Goal: Communication & Community: Answer question/provide support

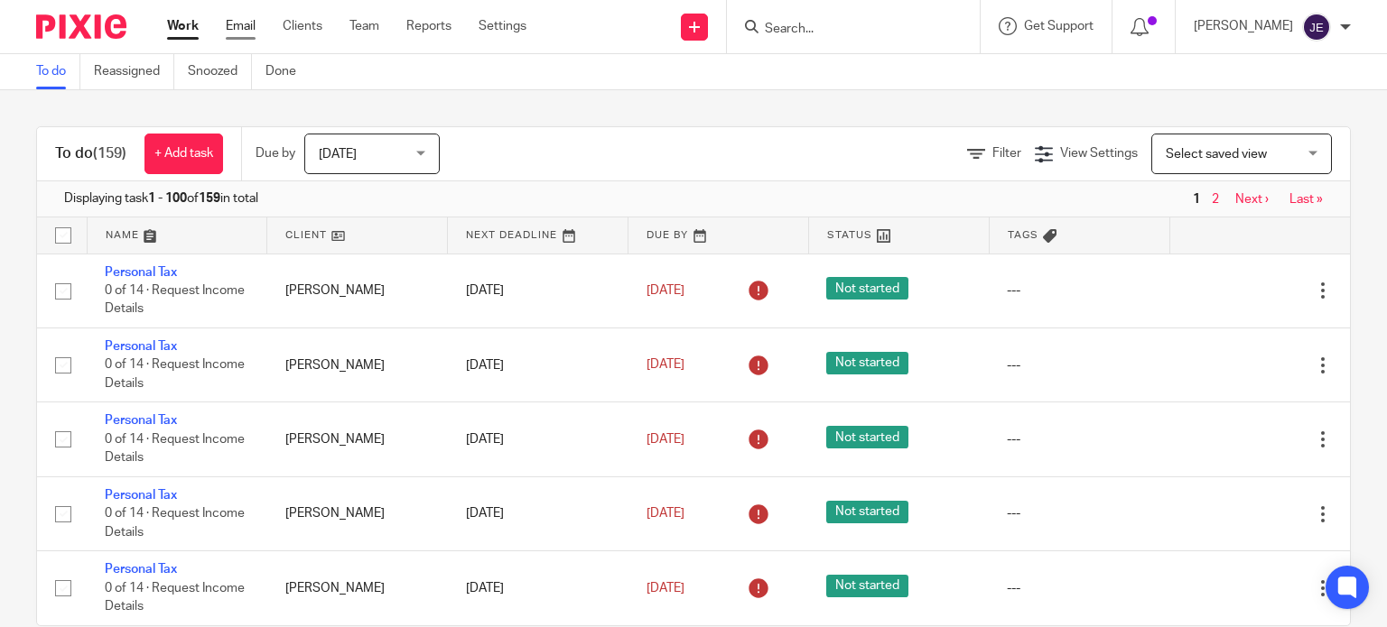
click at [239, 28] on link "Email" at bounding box center [241, 26] width 30 height 18
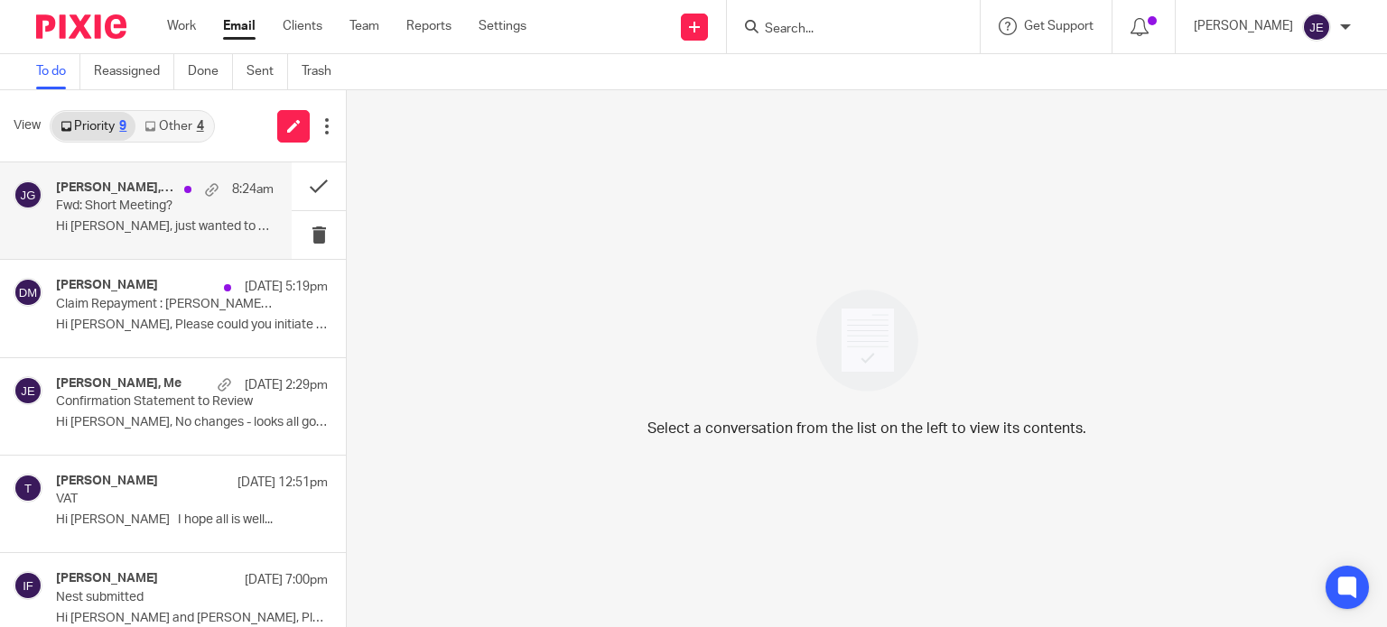
click at [162, 201] on p "Fwd: Short Meeting?" at bounding box center [143, 206] width 174 height 15
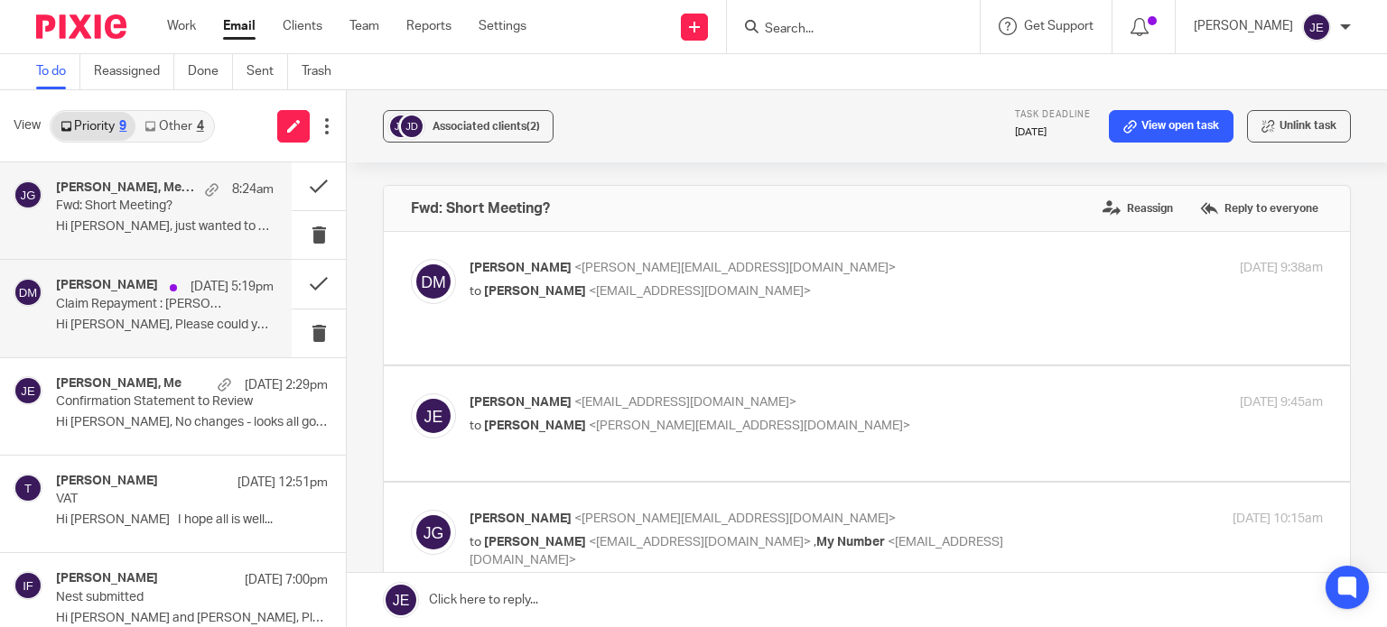
click at [190, 292] on p "11 Aug 5:19pm" at bounding box center [231, 287] width 83 height 18
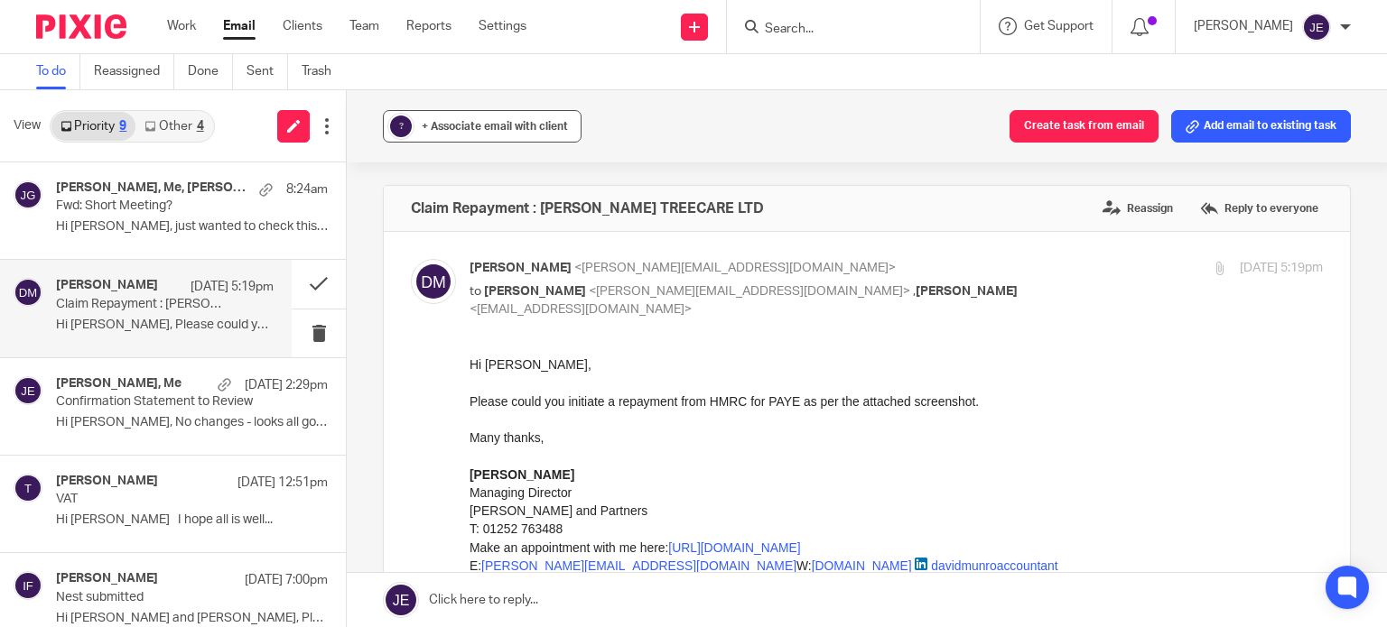
click at [497, 115] on button "? + Associate email with client" at bounding box center [482, 126] width 199 height 32
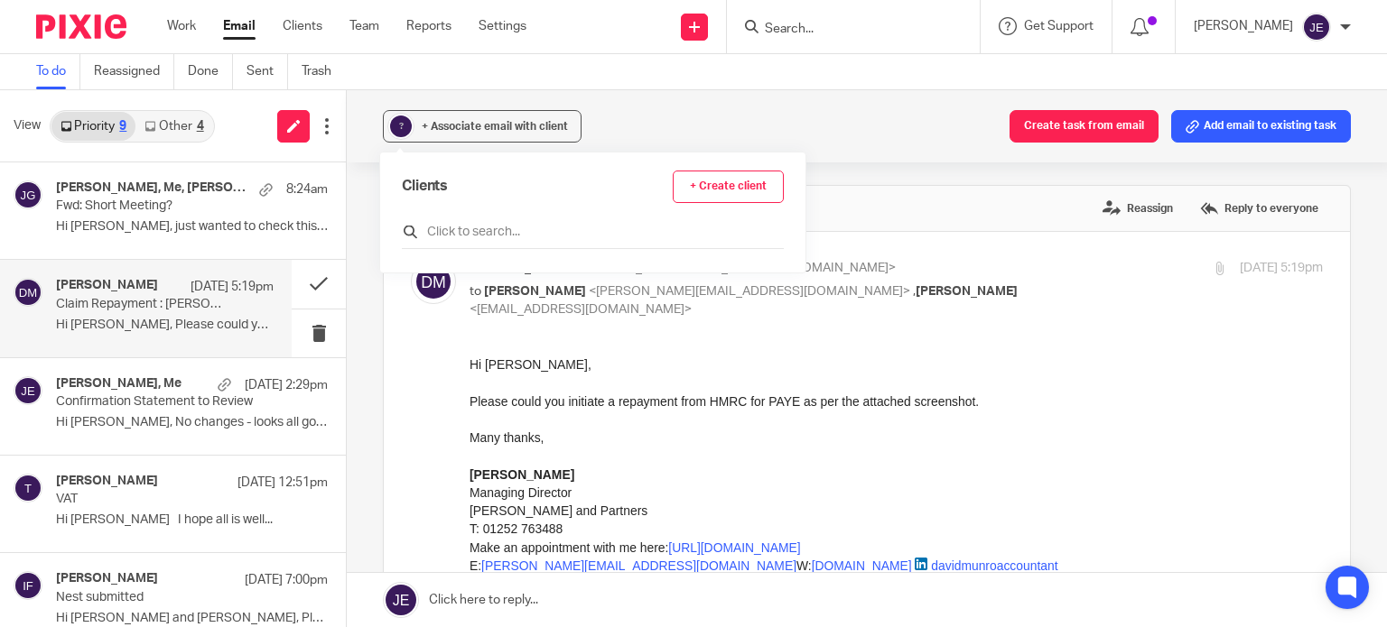
click at [479, 228] on input "text" at bounding box center [593, 232] width 382 height 18
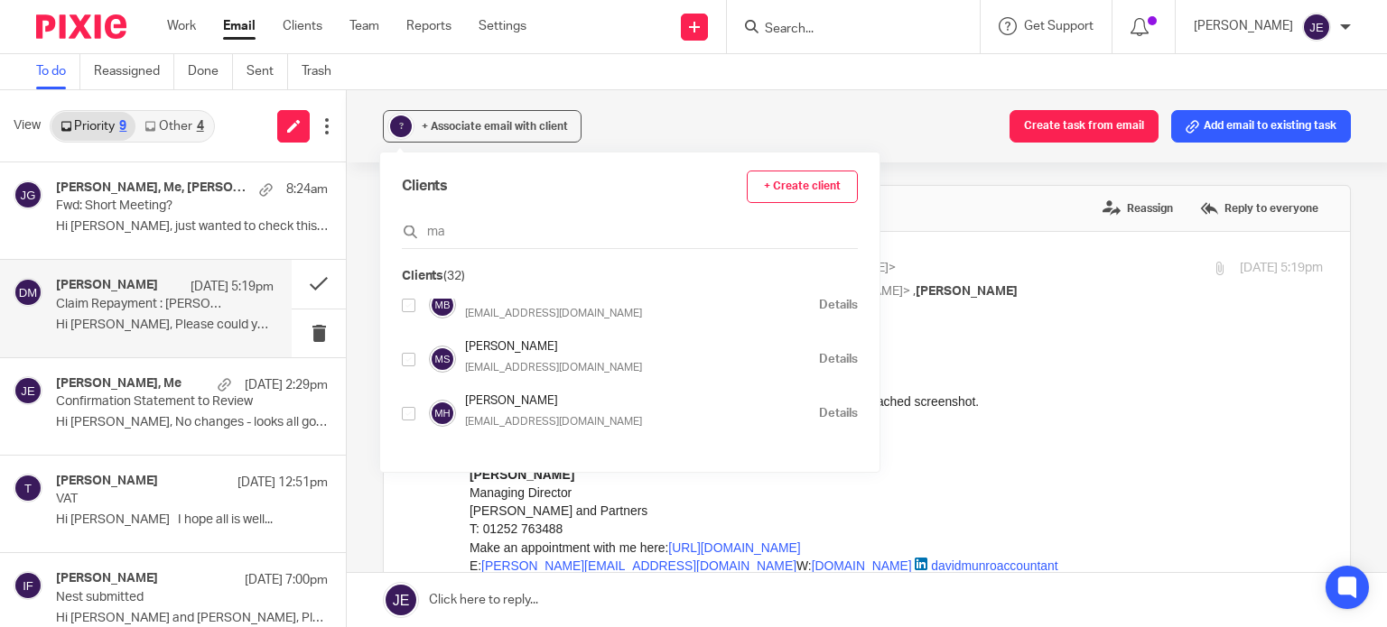
scroll to position [451, 0]
click at [466, 229] on input "ma" at bounding box center [630, 232] width 456 height 18
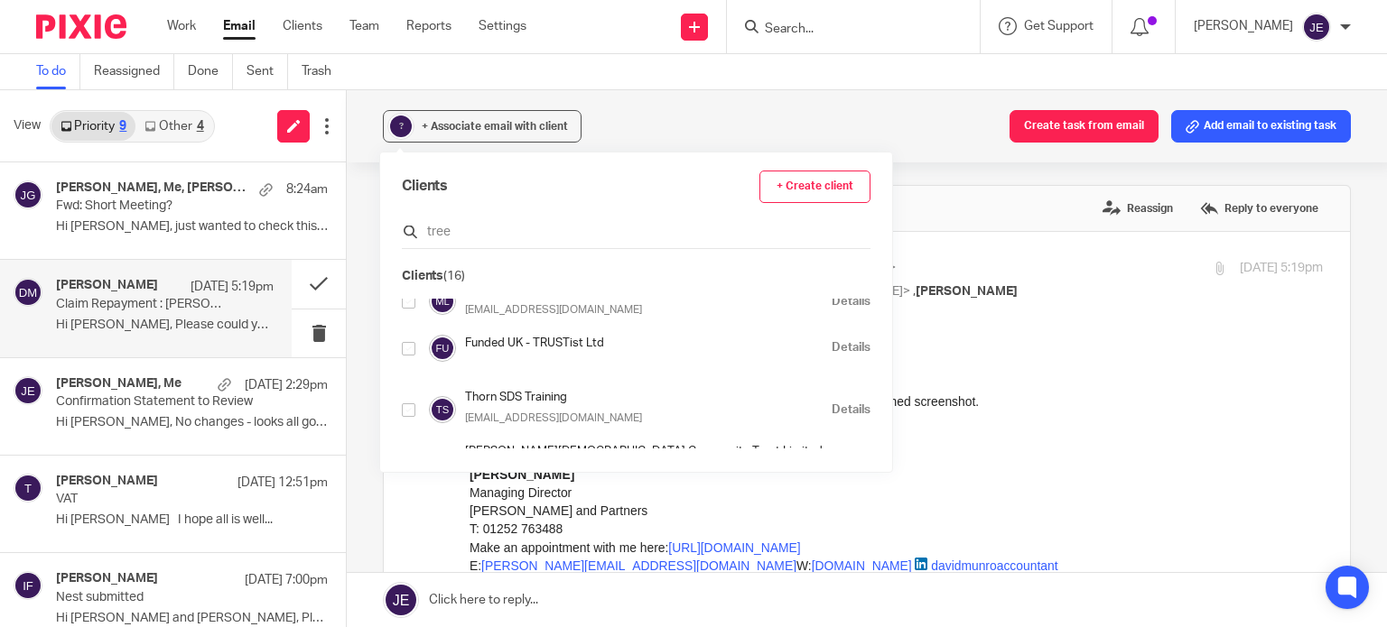
scroll to position [0, 0]
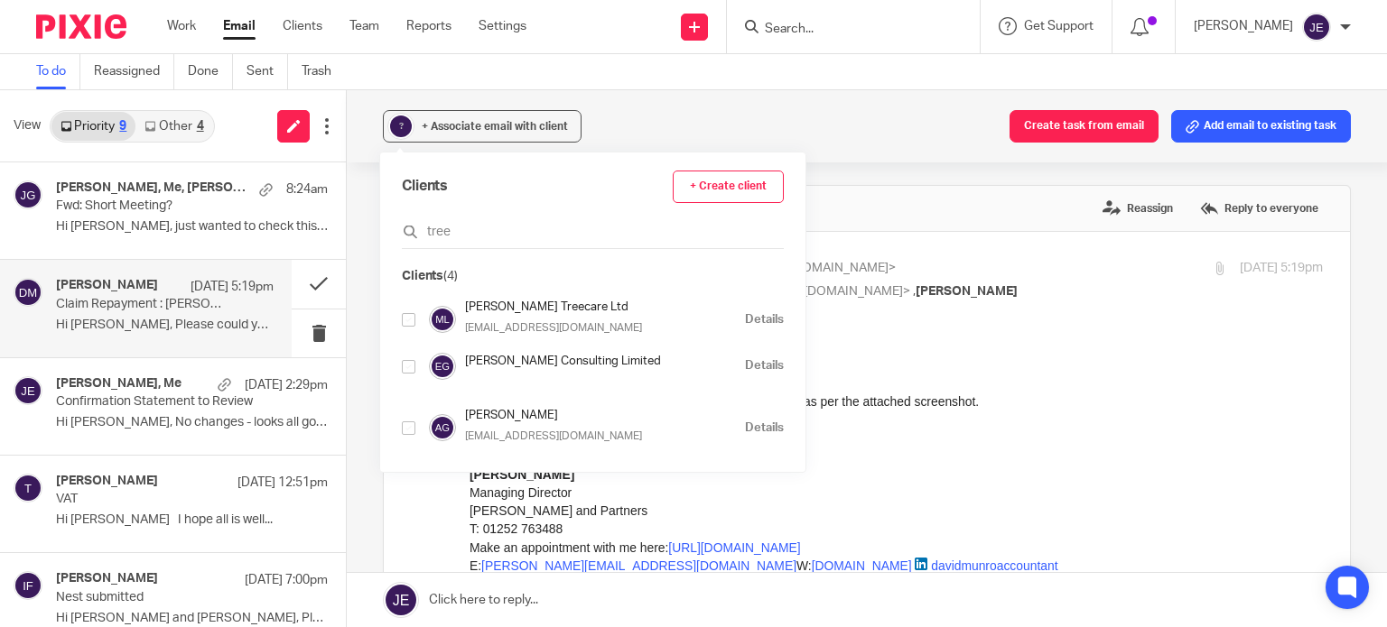
type input "tree"
click at [404, 317] on input "checkbox" at bounding box center [409, 320] width 14 height 14
checkbox input "true"
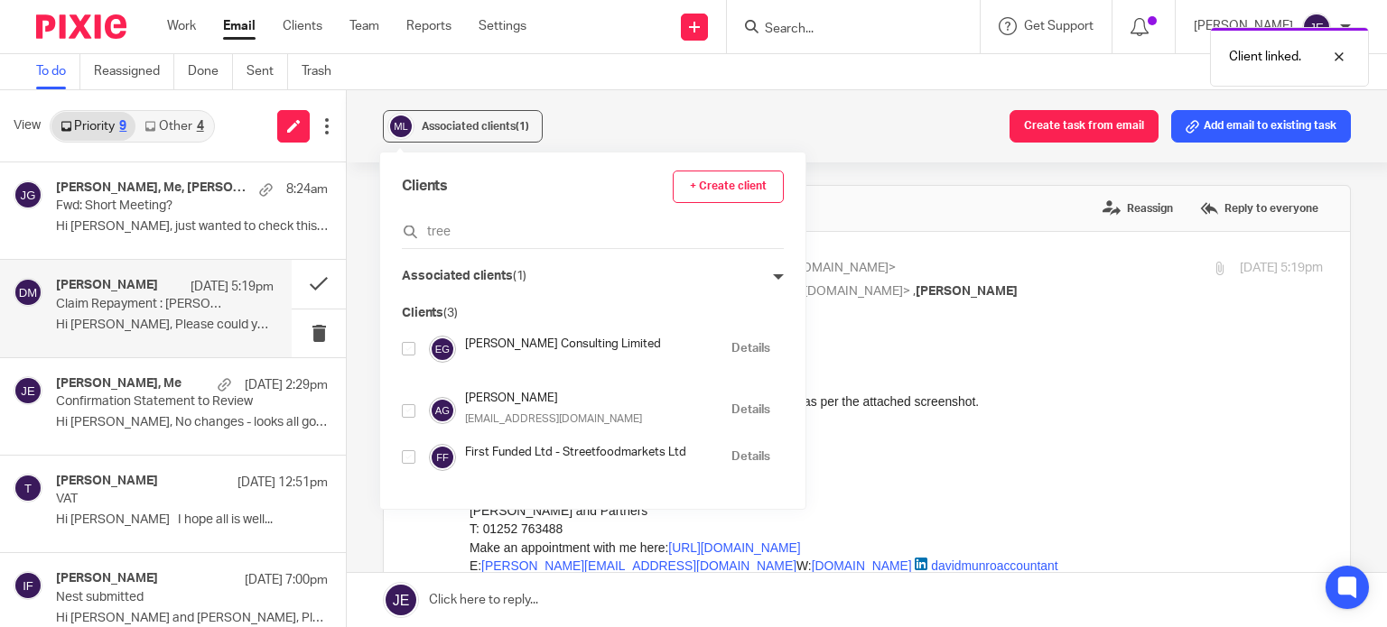
click at [886, 216] on div "Claim Repayment : MATT LEECH TREECARE LTD Reassign Reply to everyone" at bounding box center [867, 208] width 966 height 45
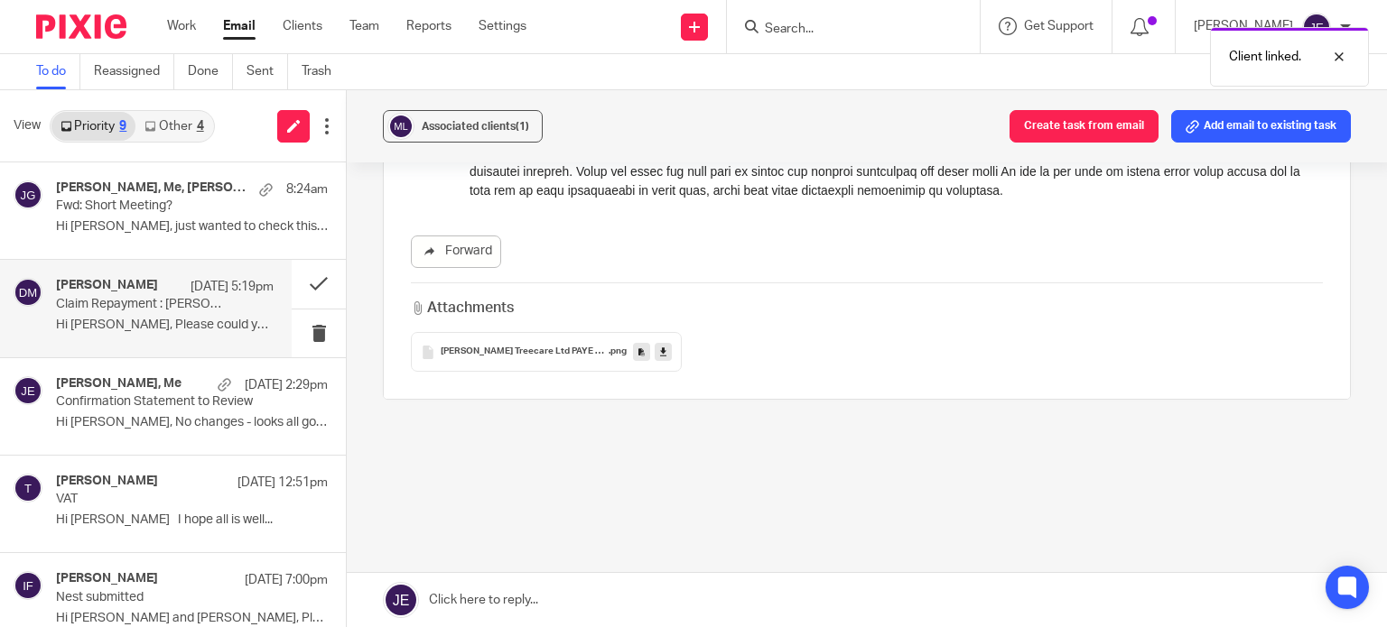
scroll to position [1028, 0]
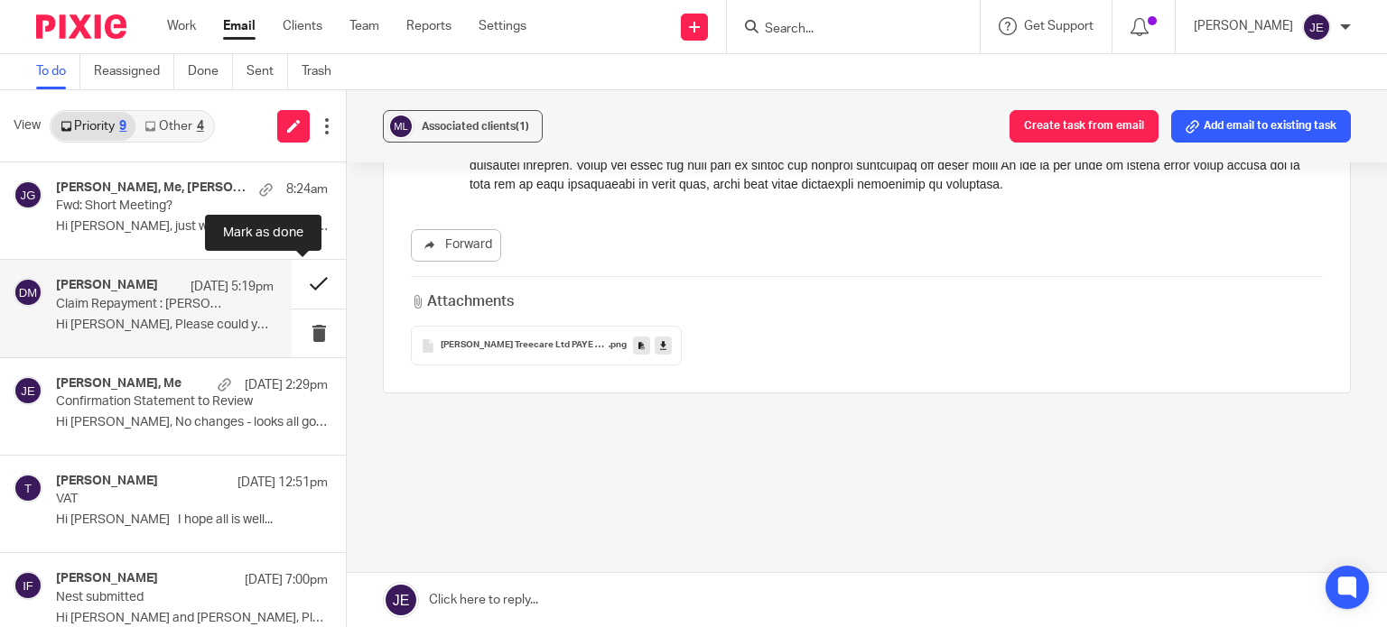
click at [299, 283] on button at bounding box center [319, 284] width 54 height 48
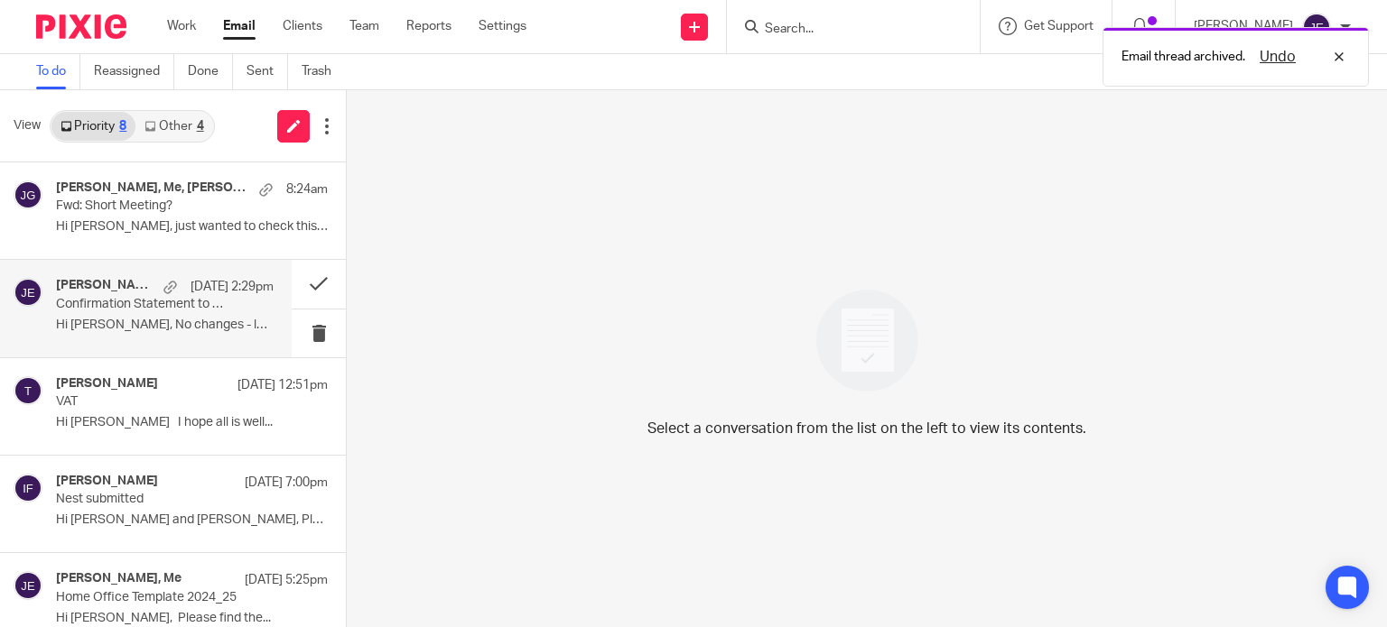
click at [190, 289] on p "[DATE] 2:29pm" at bounding box center [231, 287] width 83 height 18
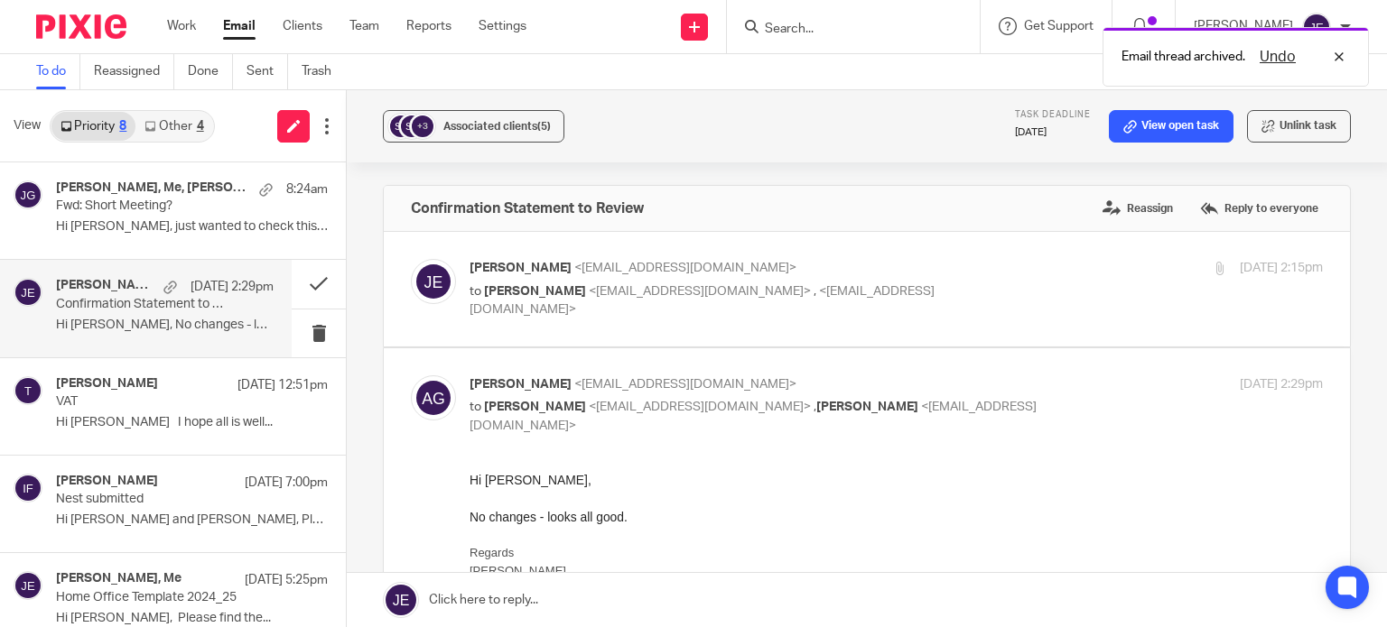
scroll to position [0, 0]
click at [300, 282] on button at bounding box center [319, 284] width 54 height 48
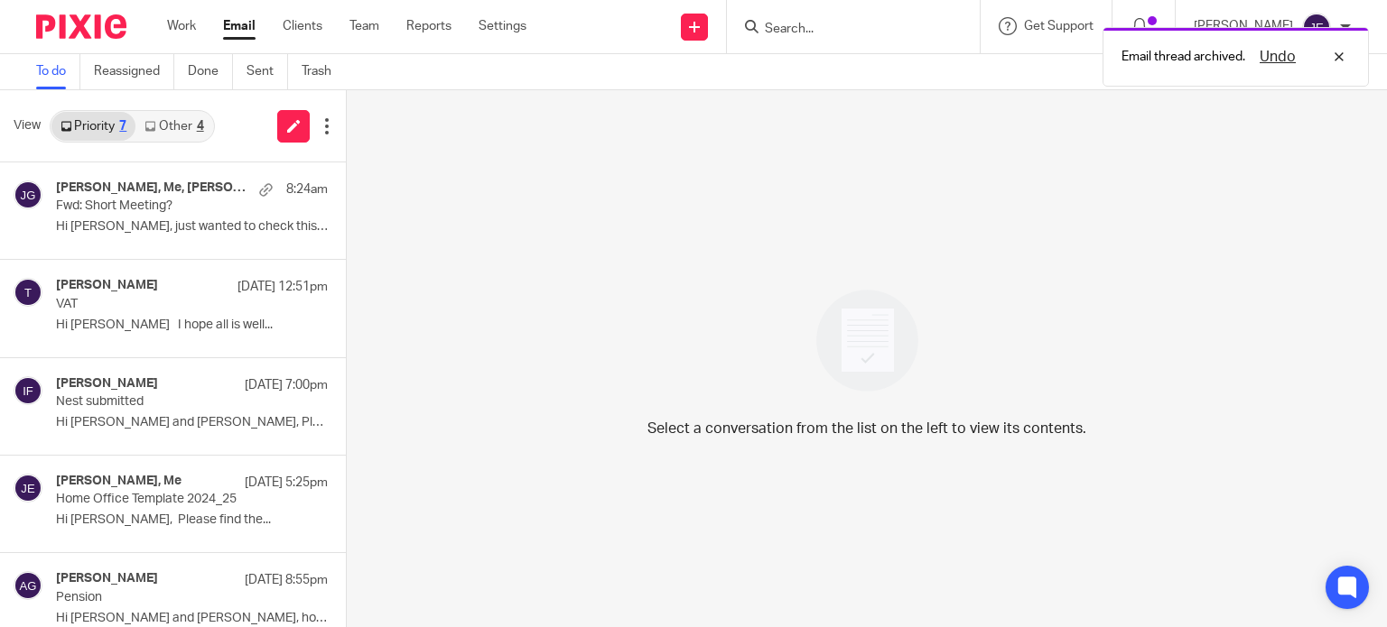
click at [168, 132] on link "Other 4" at bounding box center [173, 126] width 77 height 29
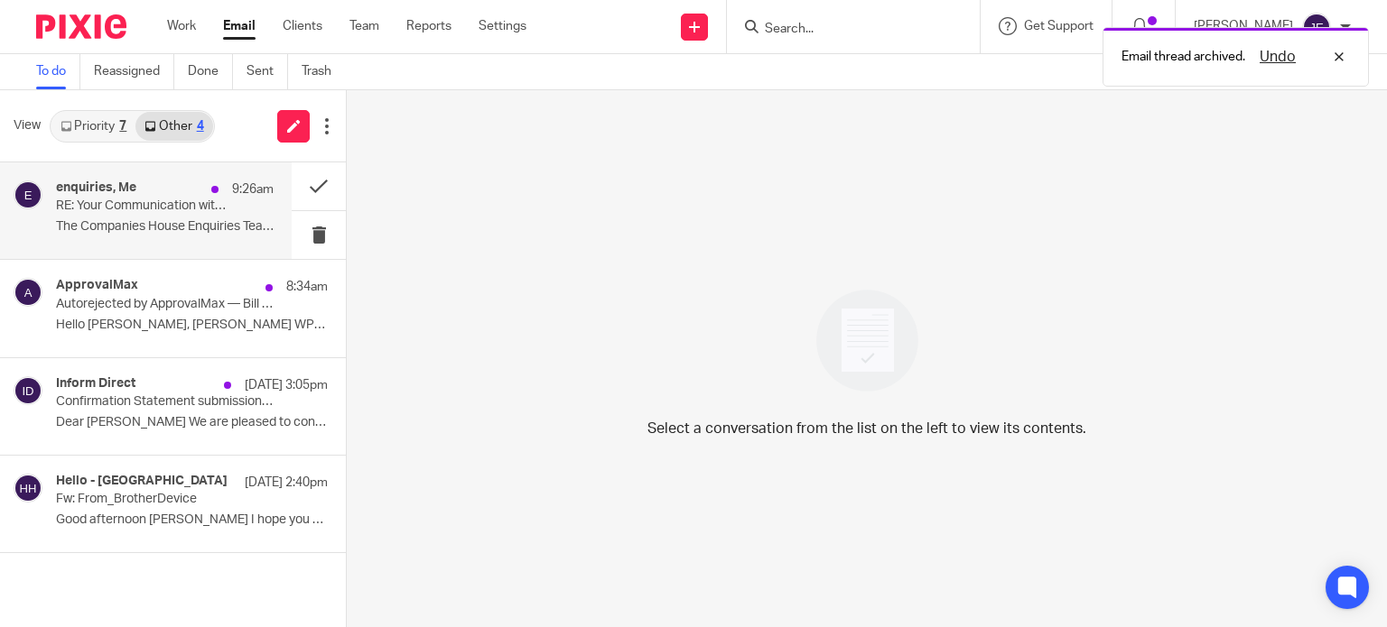
click at [162, 213] on p "RE: Your Communication with Companies House, Ref: COH1479931X" at bounding box center [143, 206] width 174 height 15
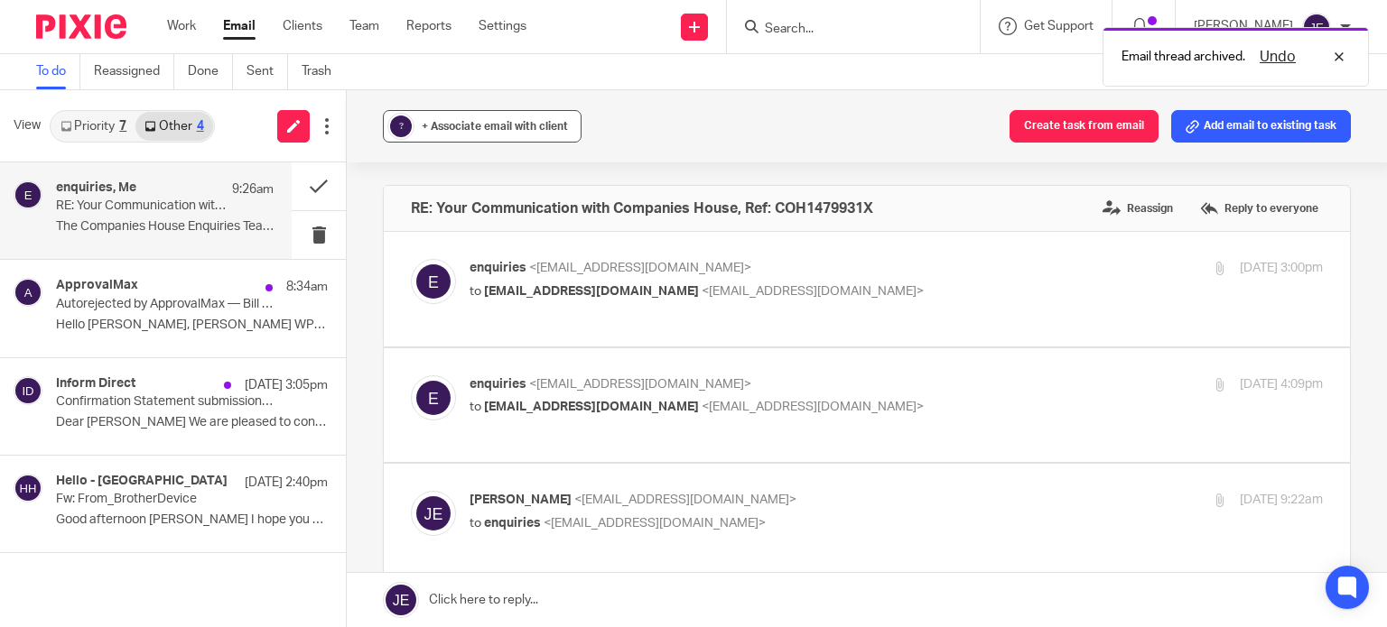
click at [426, 137] on button "? + Associate email with client" at bounding box center [482, 126] width 199 height 32
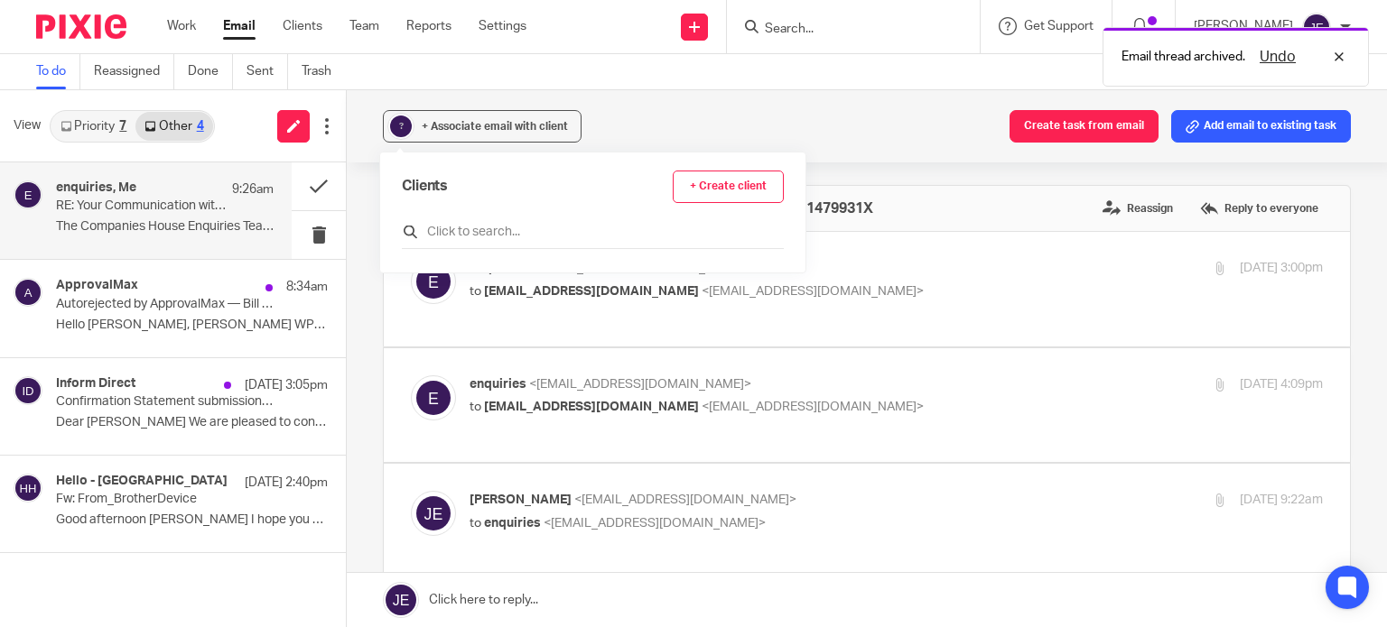
click at [466, 239] on input "text" at bounding box center [593, 232] width 382 height 18
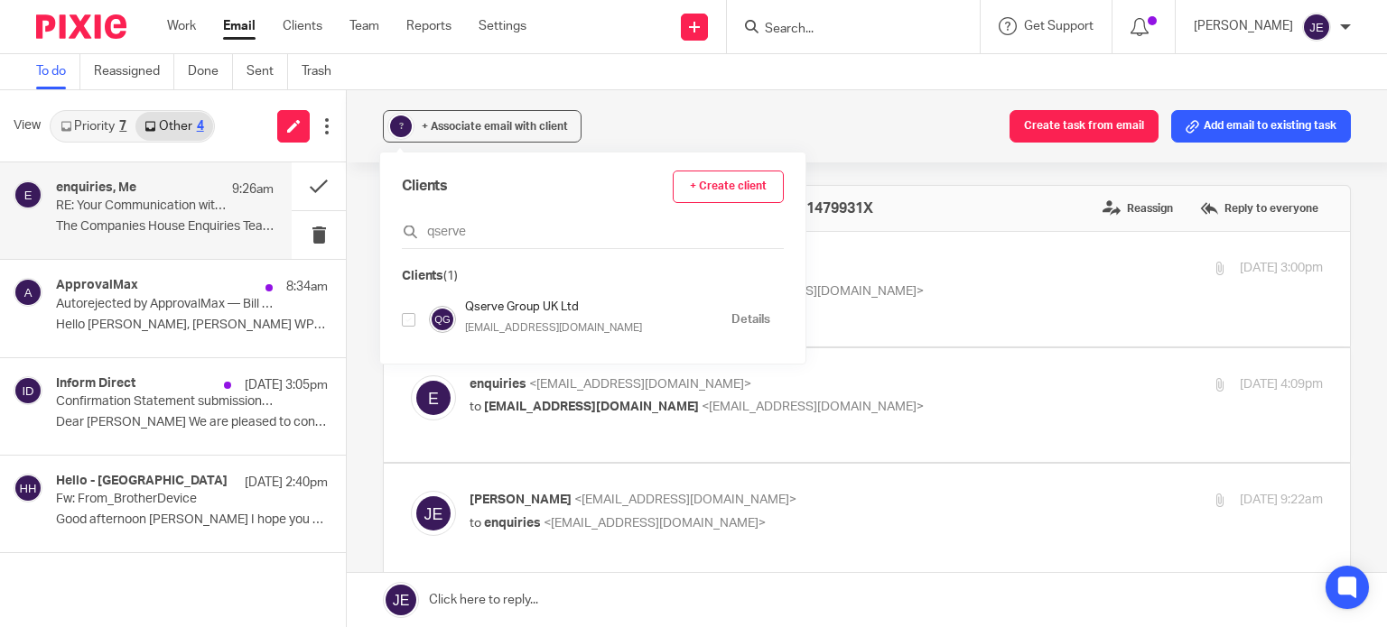
type input "qserve"
click at [408, 320] on input "checkbox" at bounding box center [409, 320] width 14 height 14
checkbox input "true"
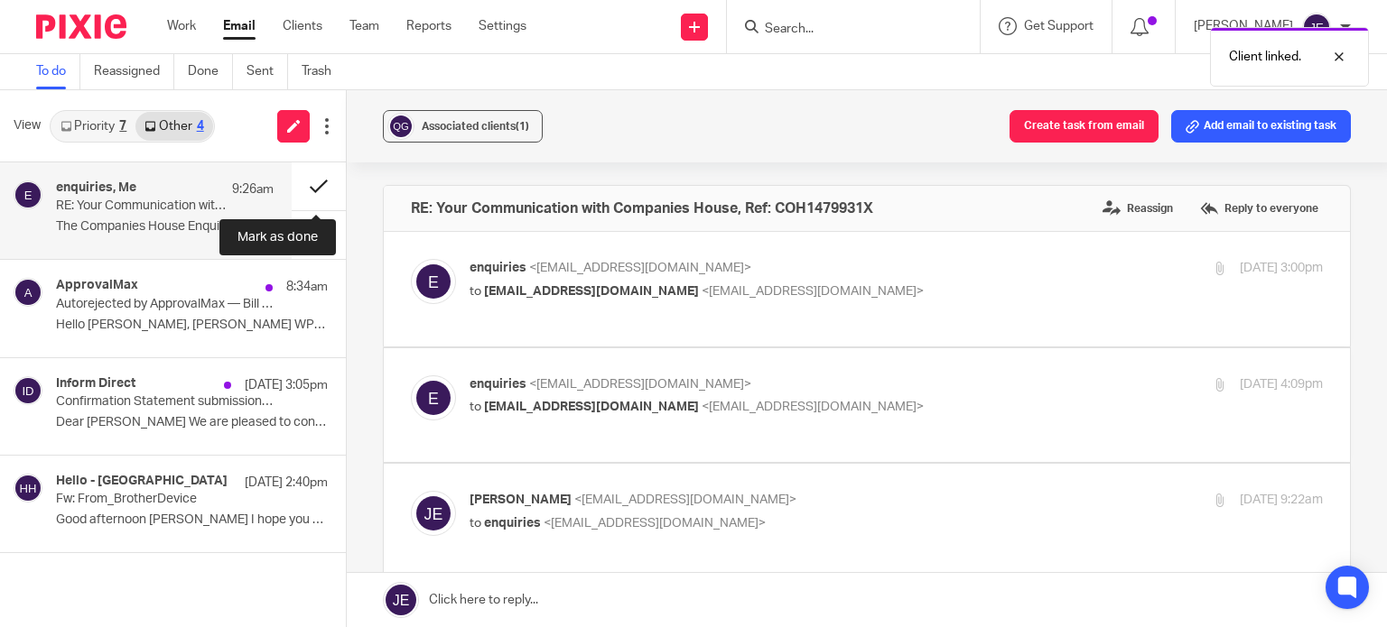
click at [314, 189] on button at bounding box center [319, 186] width 54 height 48
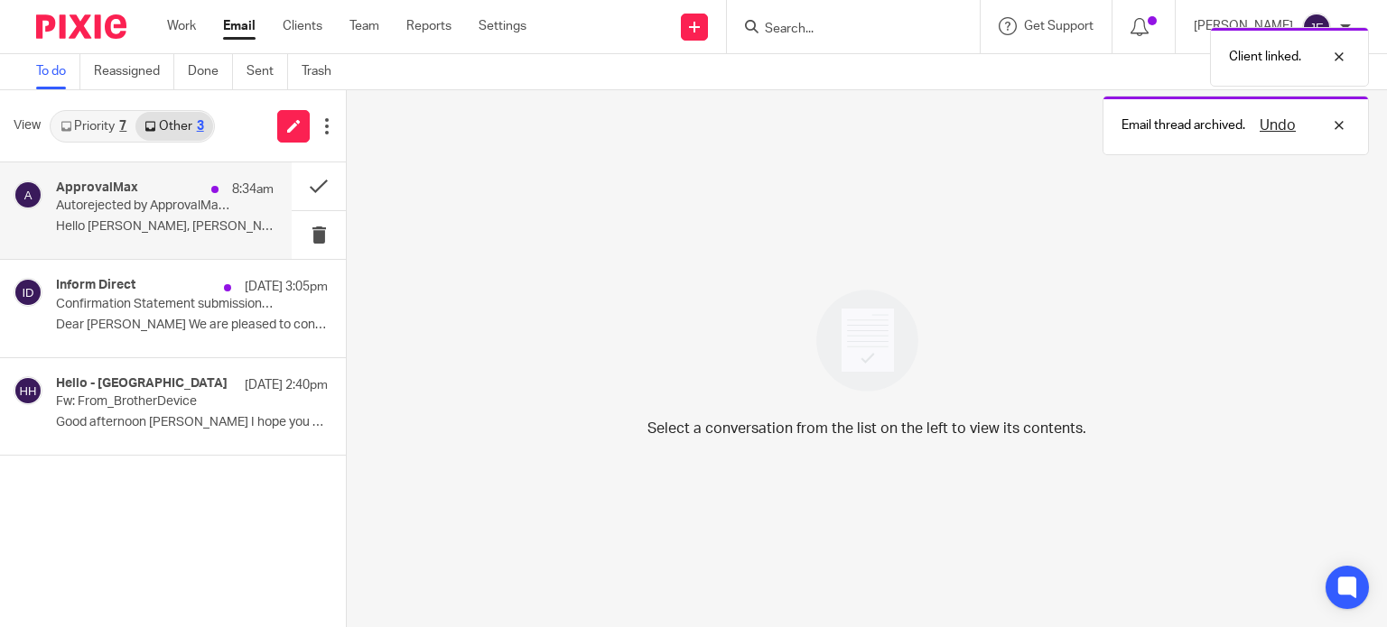
click at [153, 201] on p "Autorejected by ApprovalMax — Bill WPSL-05696 from Willmott Property Support" at bounding box center [143, 206] width 174 height 15
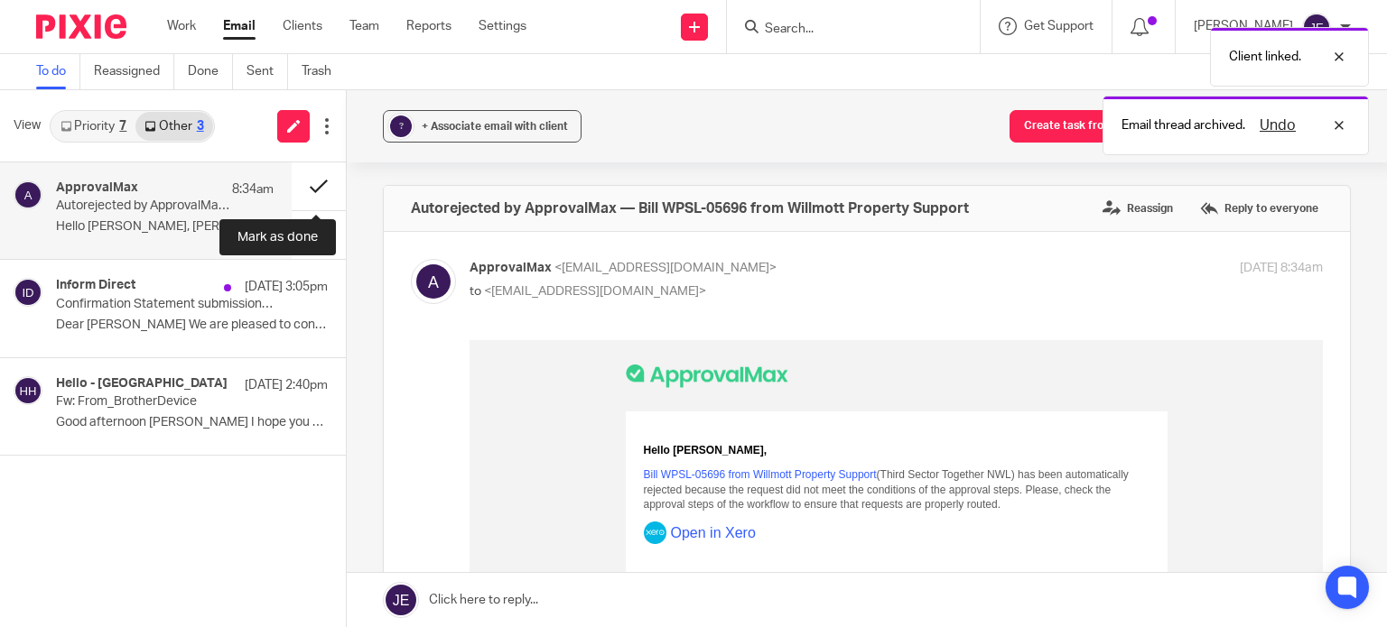
click at [307, 178] on button at bounding box center [319, 186] width 54 height 48
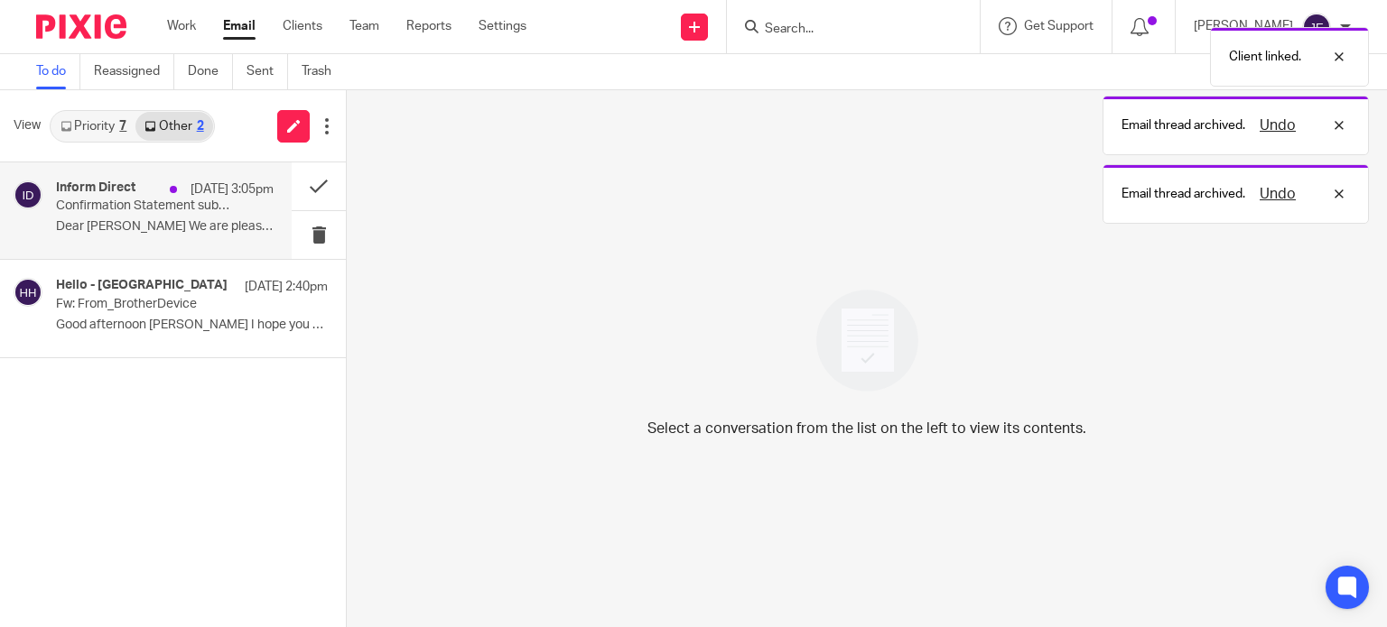
click at [172, 213] on p "Confirmation Statement submission success for ASSET PERFORMANCE PARTNERS INTERN…" at bounding box center [143, 206] width 174 height 15
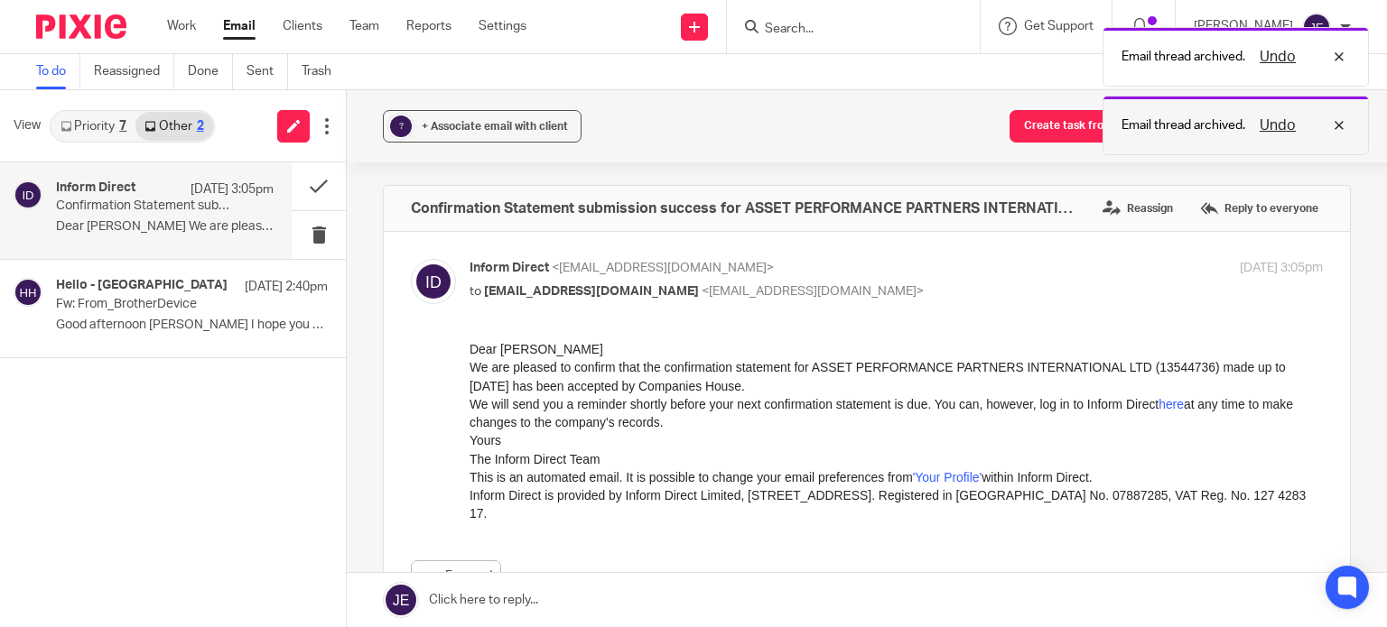
click at [1336, 123] on div "Undo" at bounding box center [1297, 126] width 105 height 22
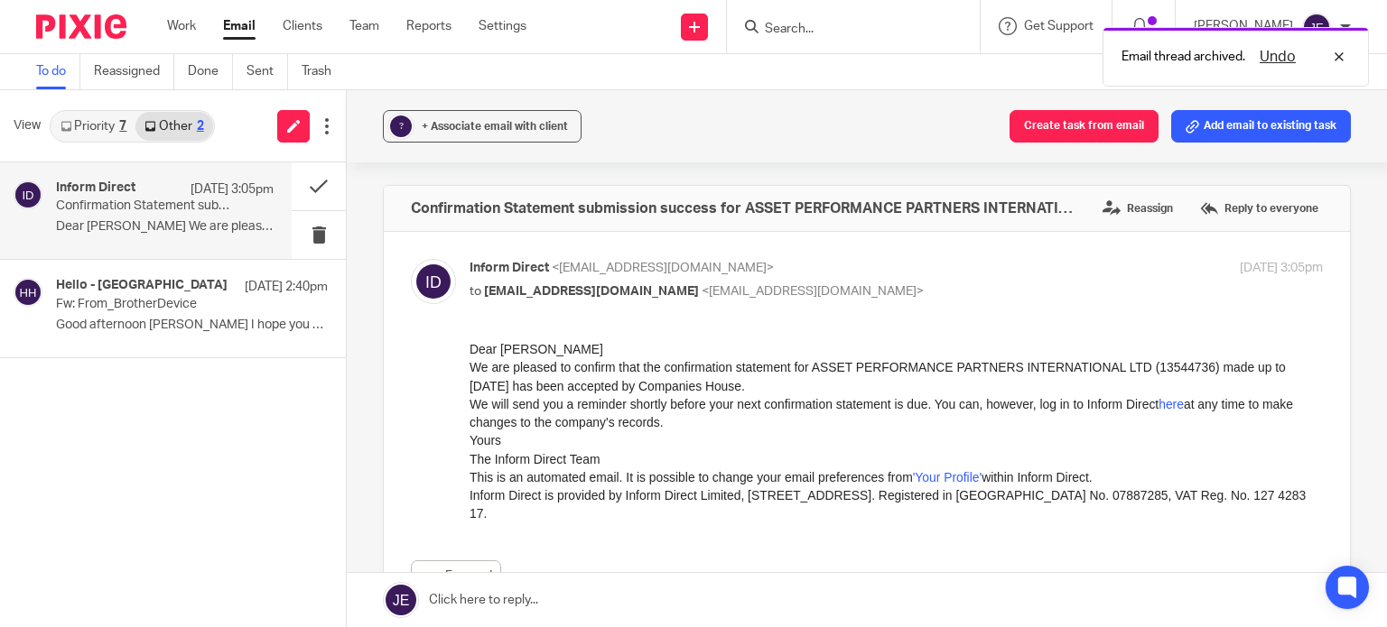
click at [1285, 126] on button "Add email to existing task" at bounding box center [1261, 126] width 180 height 32
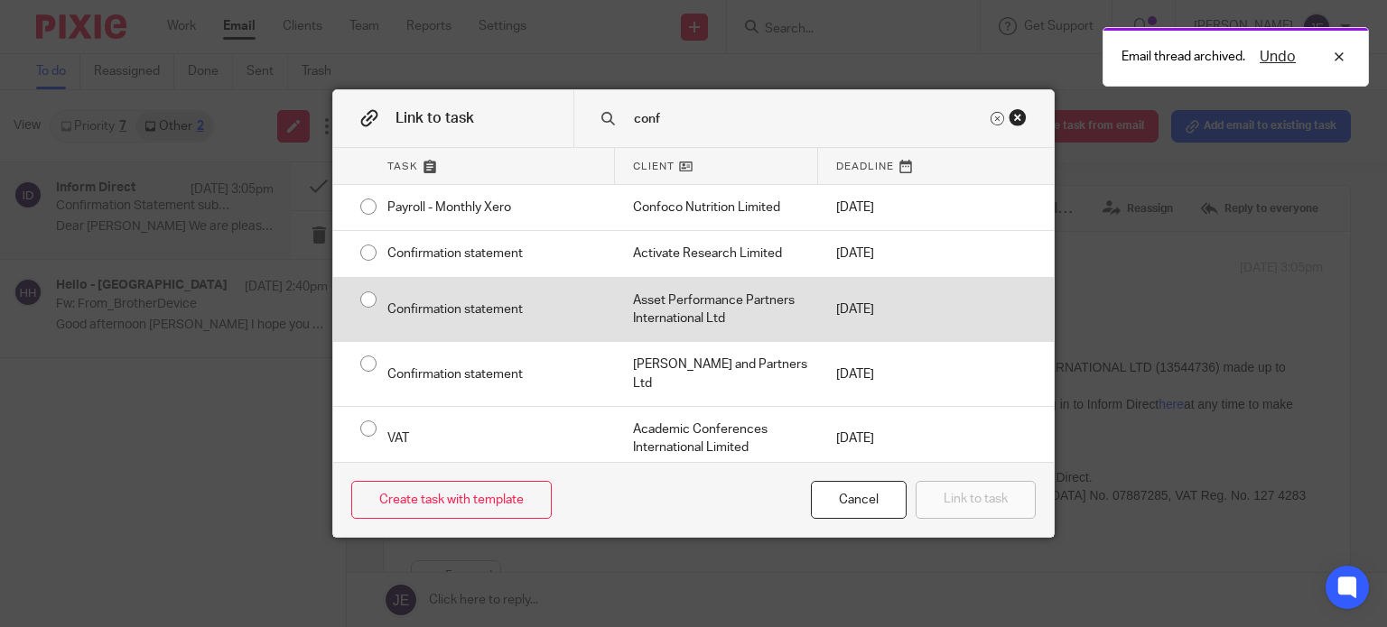
type input "conf"
click at [729, 328] on div "Asset Performance Partners International Ltd" at bounding box center [716, 310] width 203 height 64
radio input "true"
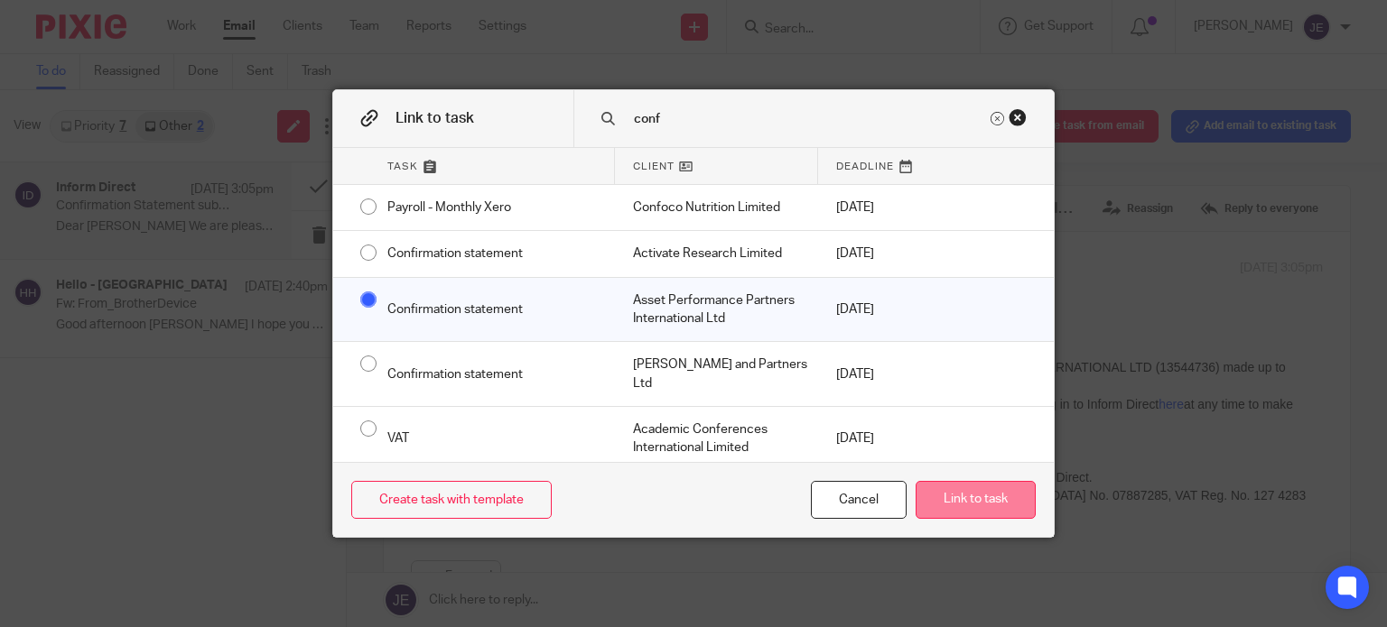
click at [989, 486] on button "Link to task" at bounding box center [975, 500] width 120 height 39
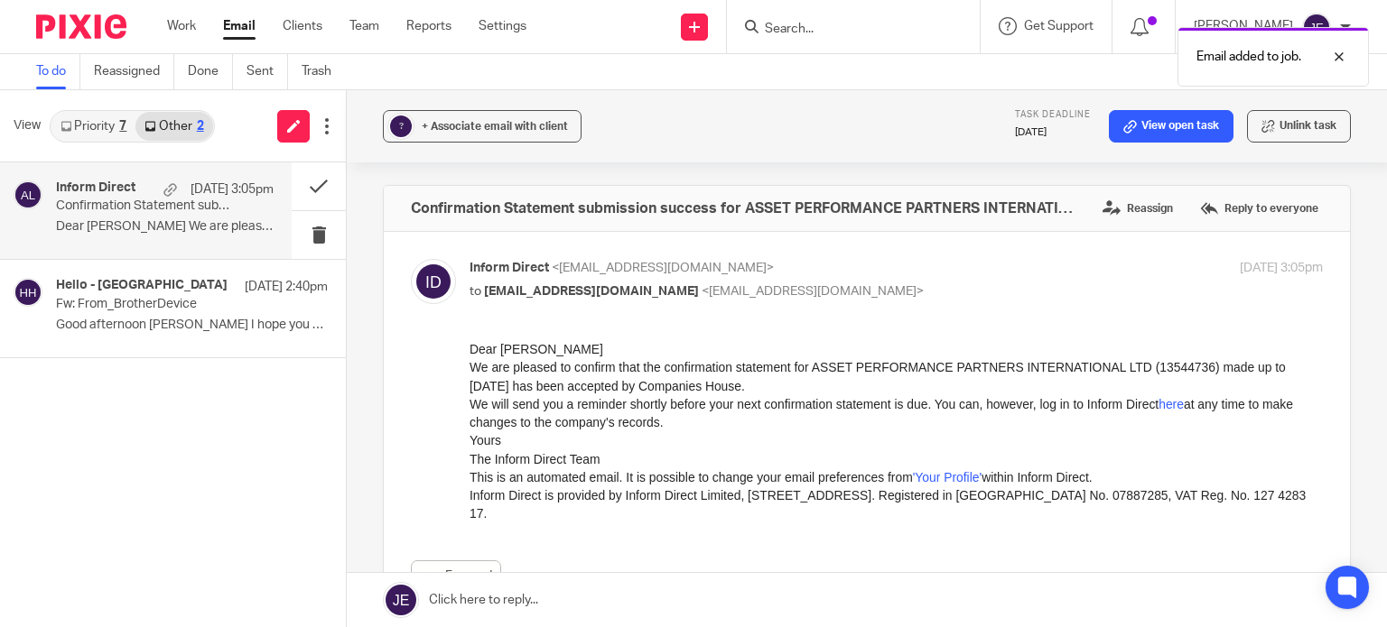
click at [148, 211] on p "Confirmation Statement submission success for ASSET PERFORMANCE PARTNERS INTERN…" at bounding box center [143, 206] width 174 height 15
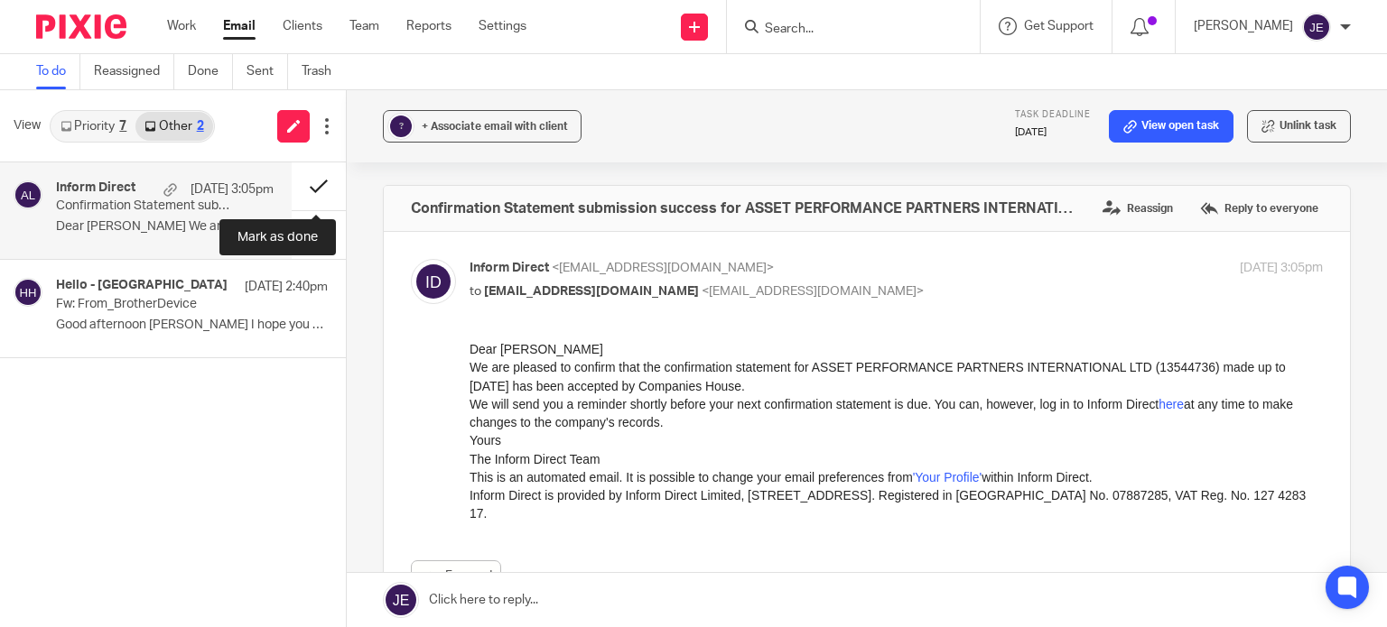
click at [311, 194] on button at bounding box center [319, 186] width 54 height 48
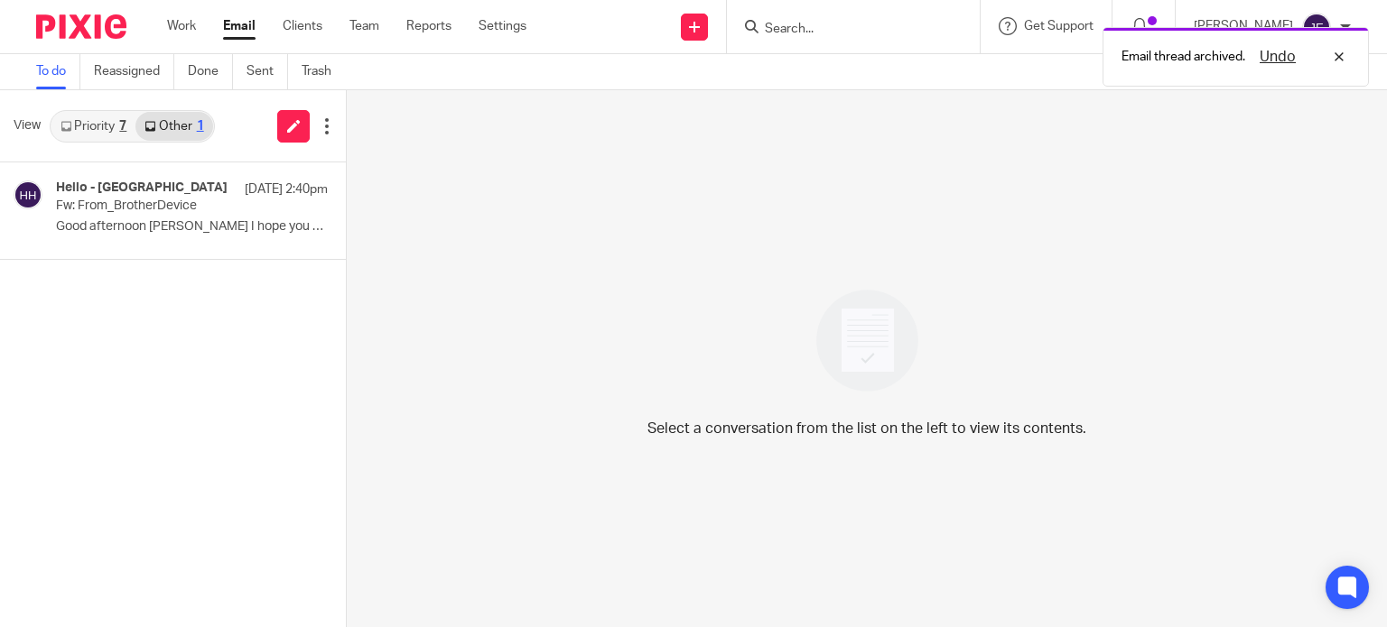
click at [90, 133] on link "Priority 7" at bounding box center [93, 126] width 84 height 29
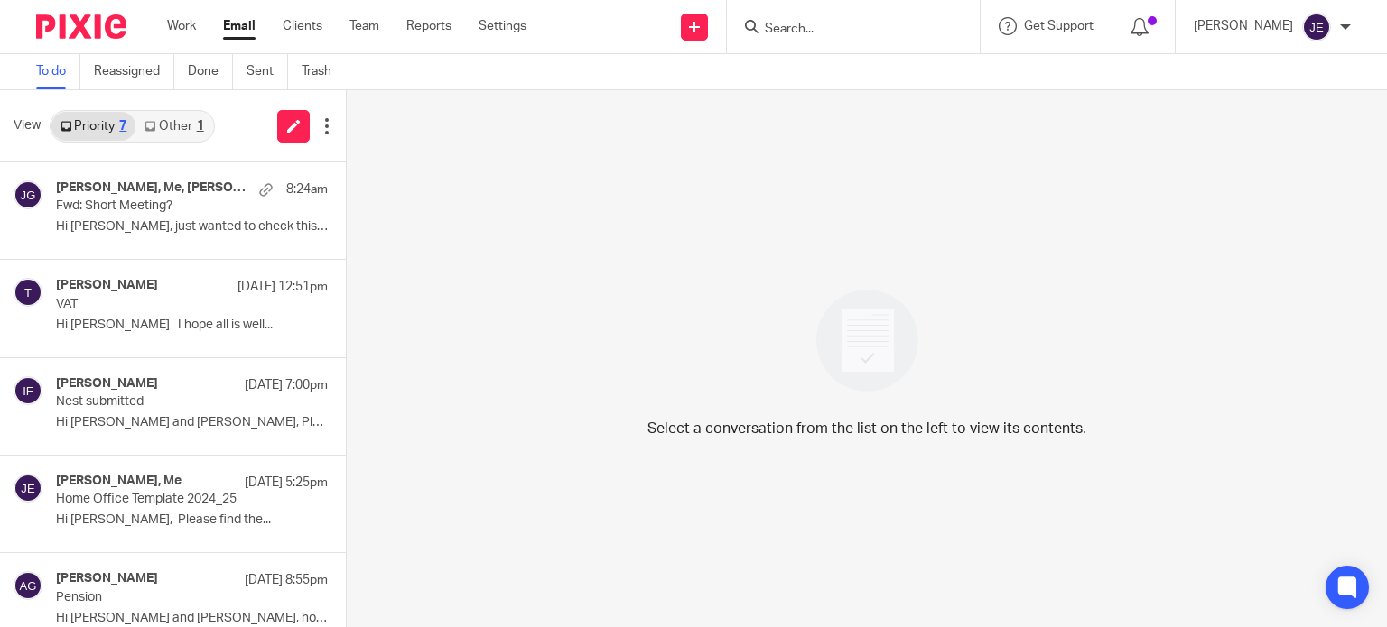
click at [167, 126] on link "Other 1" at bounding box center [173, 126] width 77 height 29
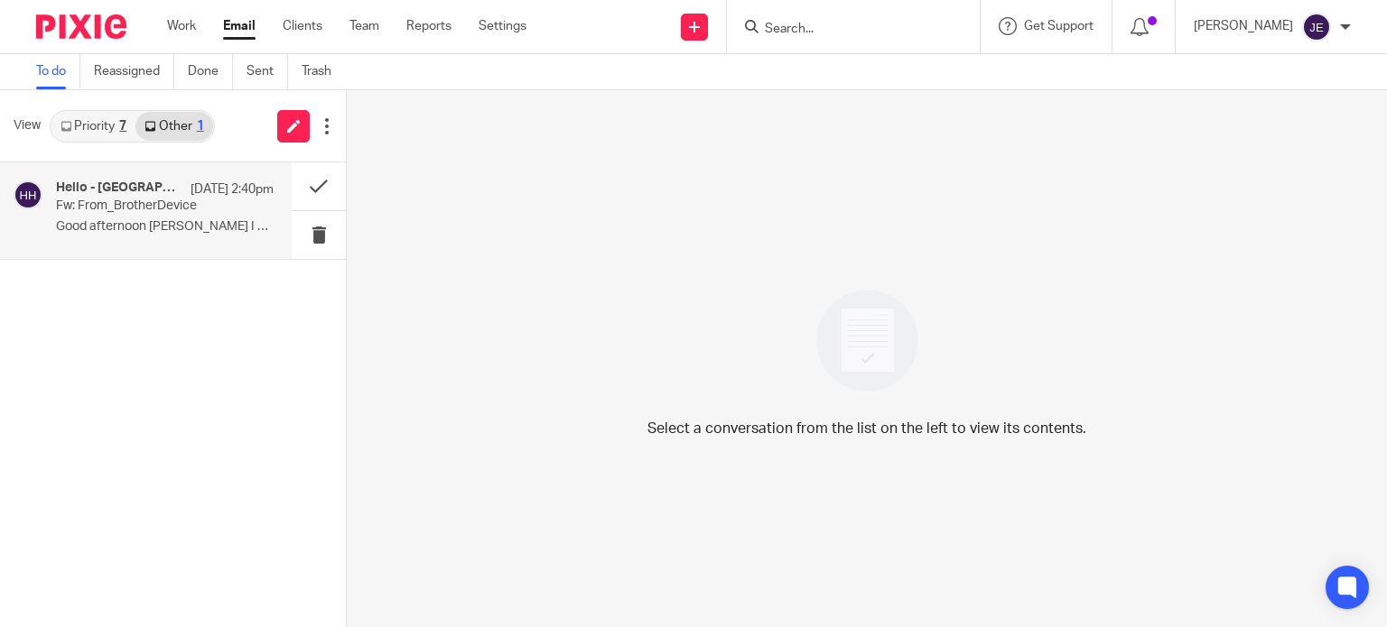
click at [170, 192] on h4 "Hello - Cheyenne House" at bounding box center [118, 188] width 125 height 15
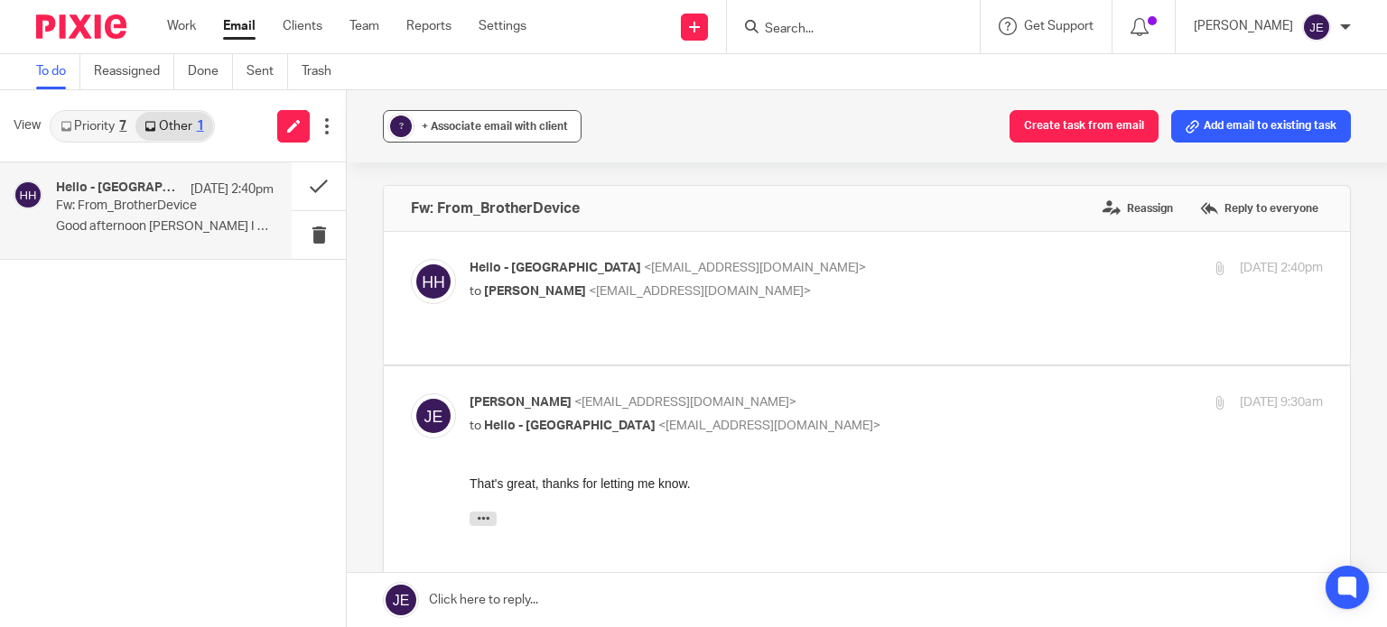
click at [473, 117] on div "+ Associate email with client" at bounding box center [495, 126] width 146 height 18
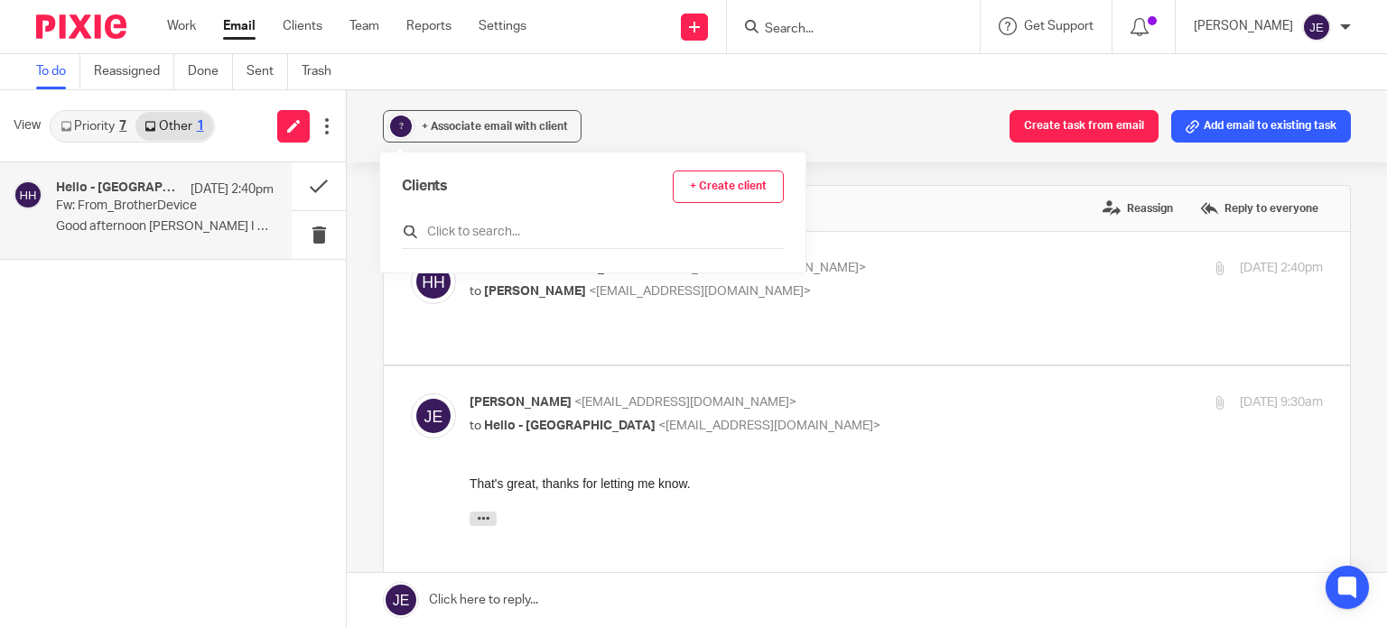
click at [490, 227] on input "text" at bounding box center [593, 232] width 382 height 18
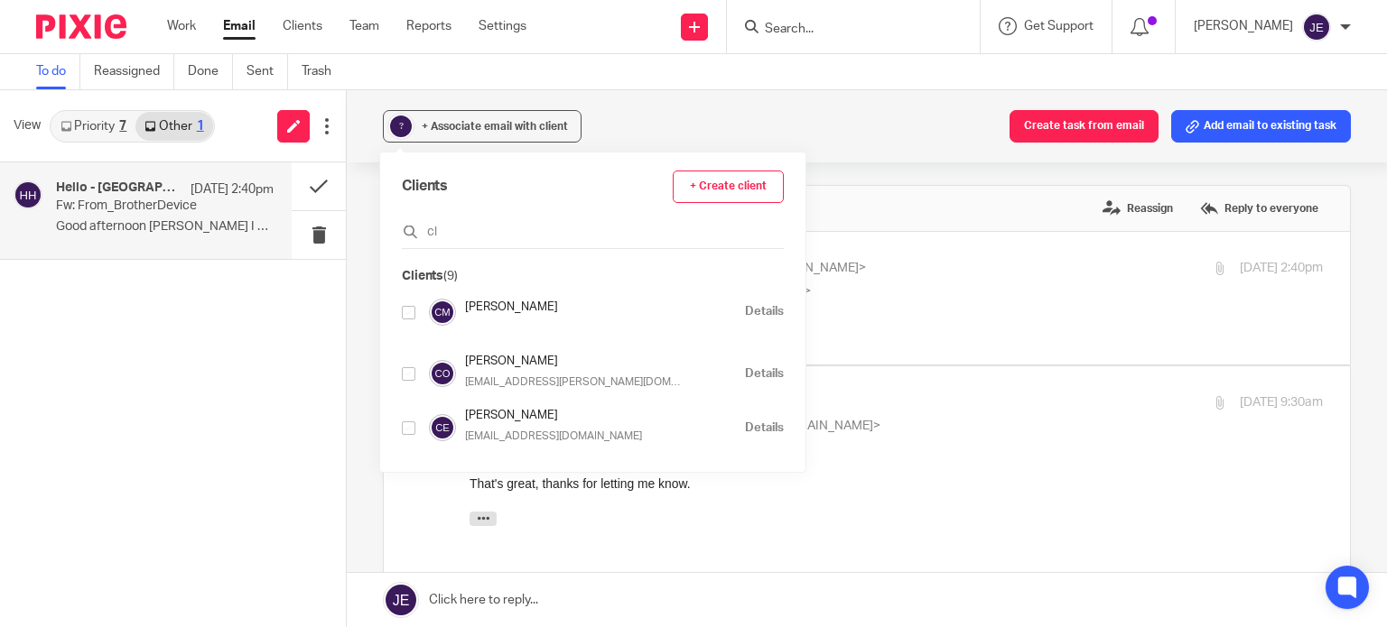
type input "cl"
click at [407, 311] on input "checkbox" at bounding box center [409, 313] width 14 height 14
checkbox input "true"
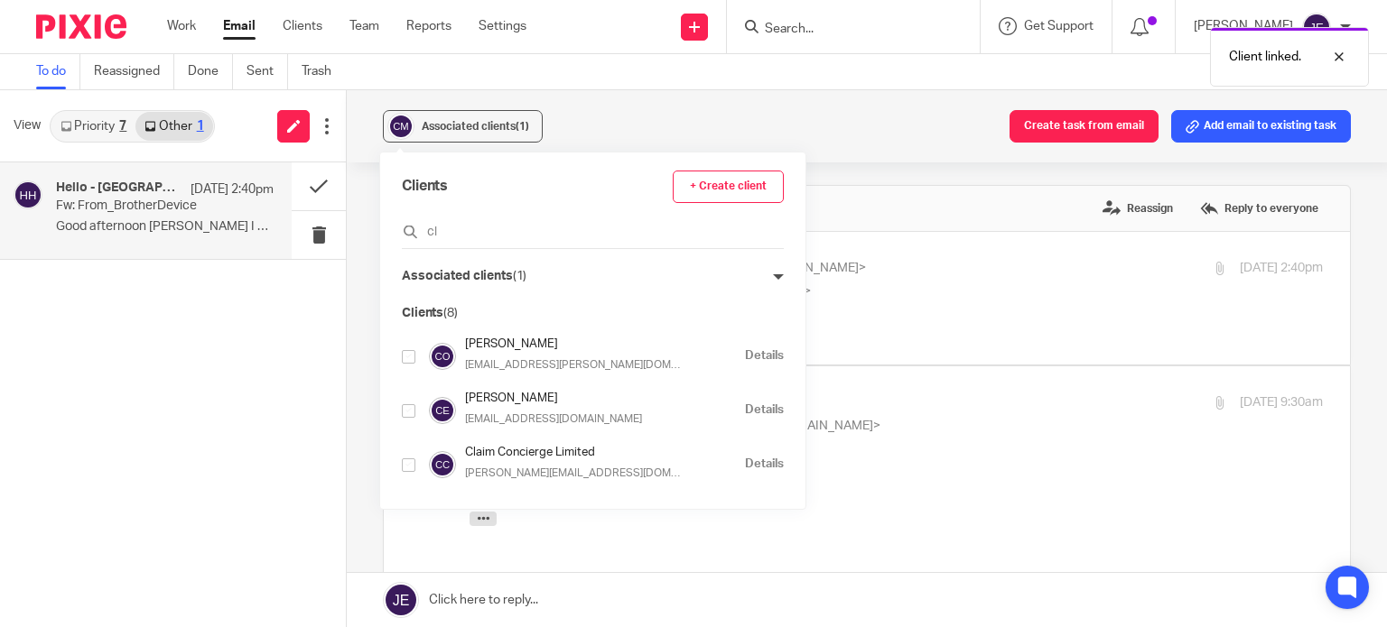
click at [699, 114] on div "Associated clients (1) Create task from email Add email to existing task" at bounding box center [867, 126] width 1040 height 72
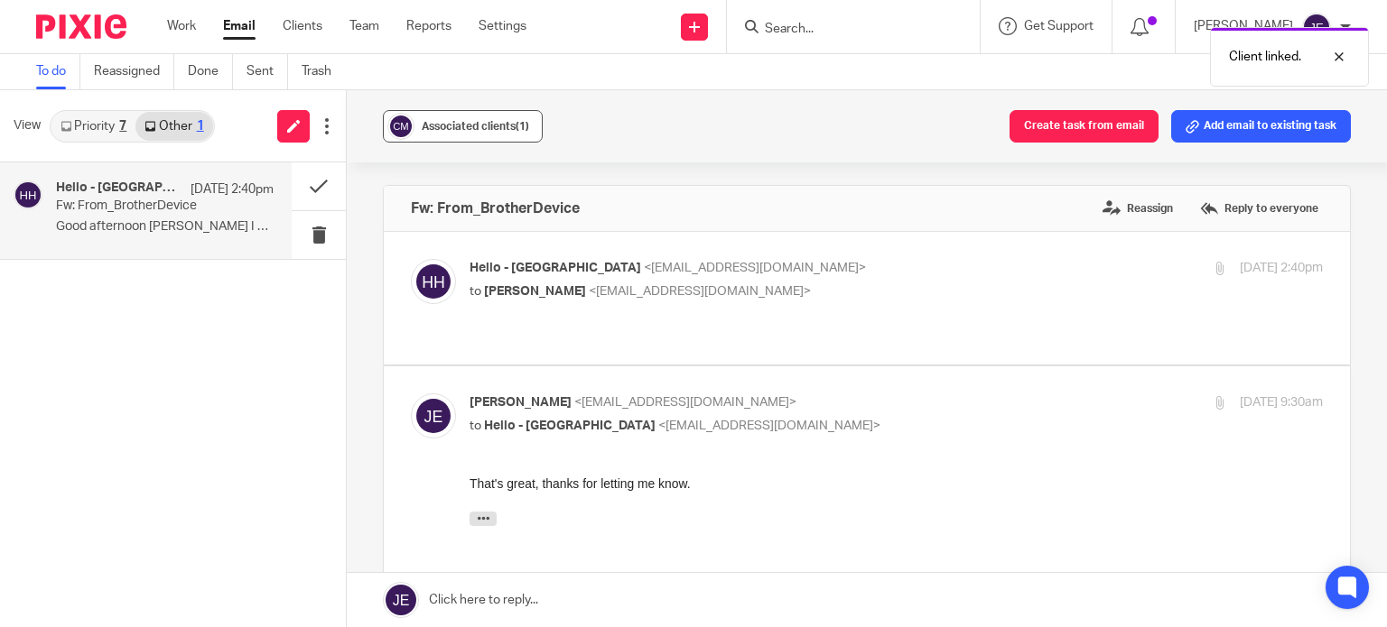
click at [458, 137] on button "Associated clients (1)" at bounding box center [463, 126] width 160 height 32
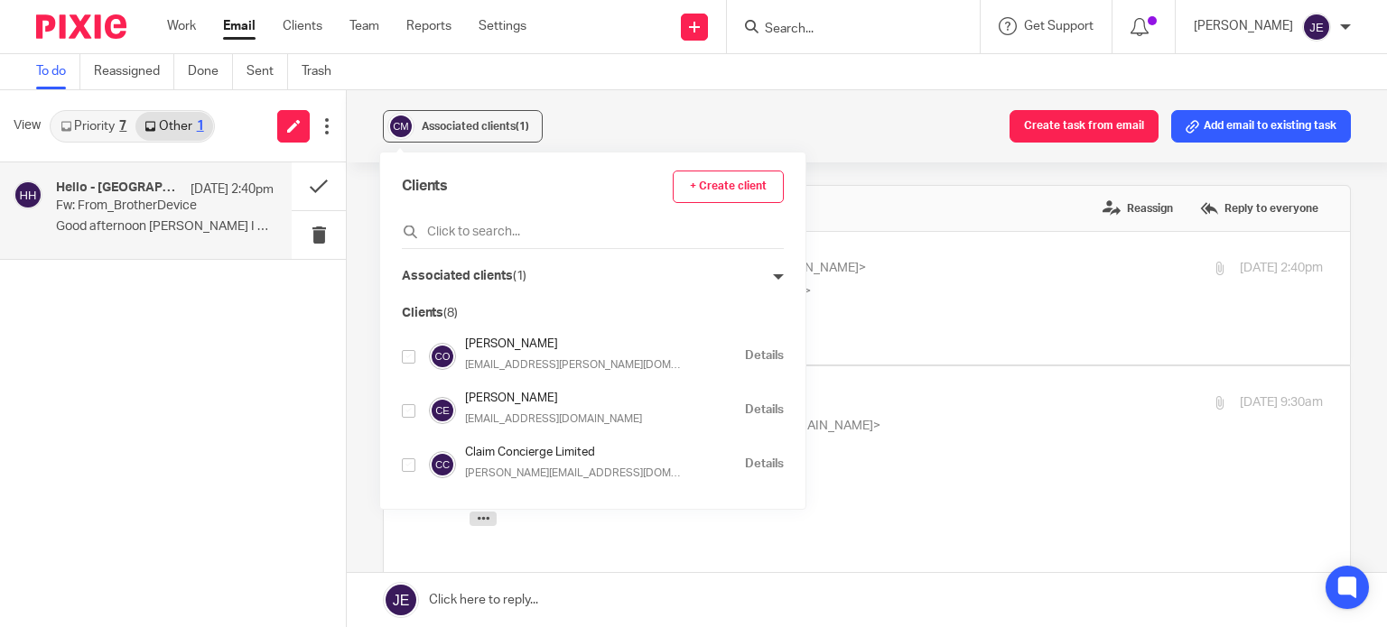
click at [784, 277] on icon at bounding box center [778, 277] width 11 height 11
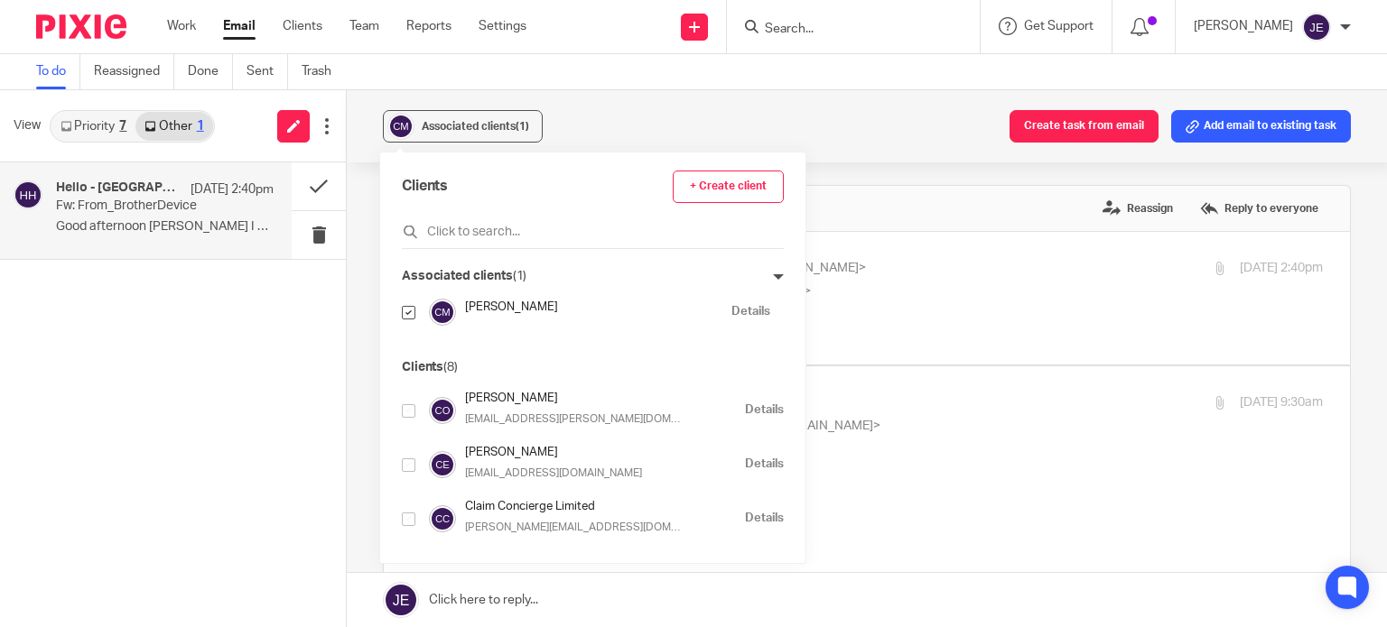
click at [766, 315] on link "Details" at bounding box center [750, 311] width 39 height 17
click at [316, 177] on button at bounding box center [319, 186] width 54 height 48
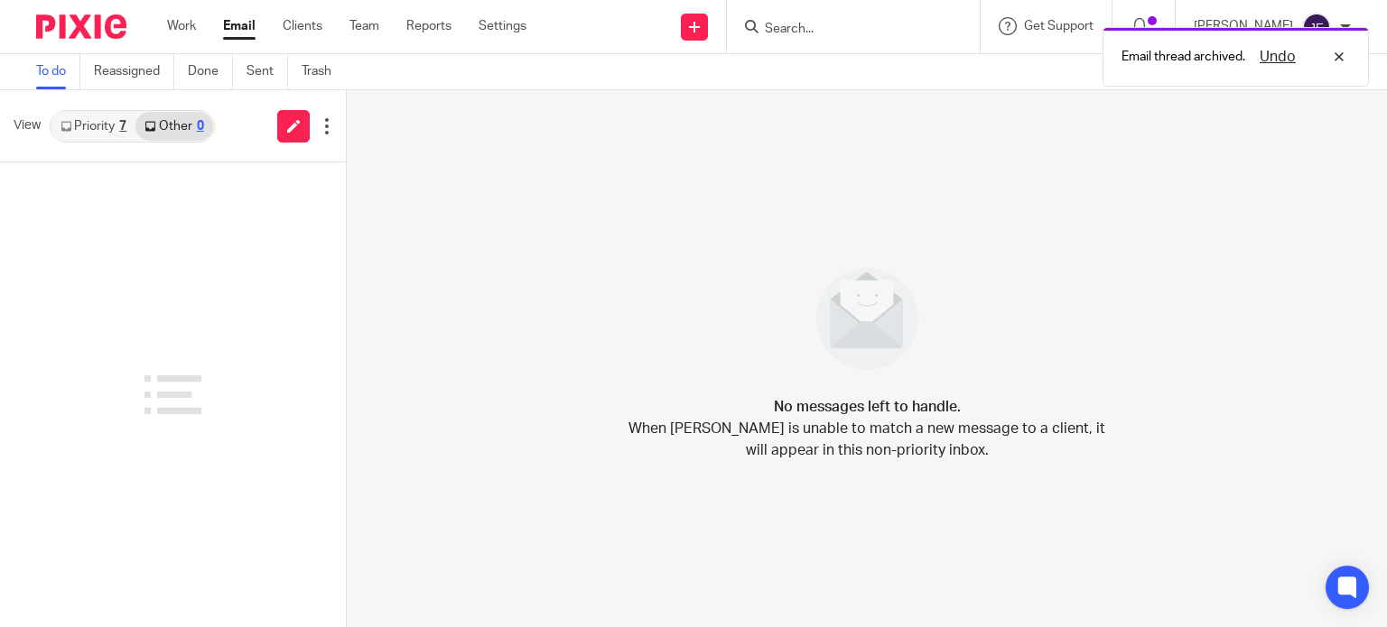
click at [99, 132] on link "Priority 7" at bounding box center [93, 126] width 84 height 29
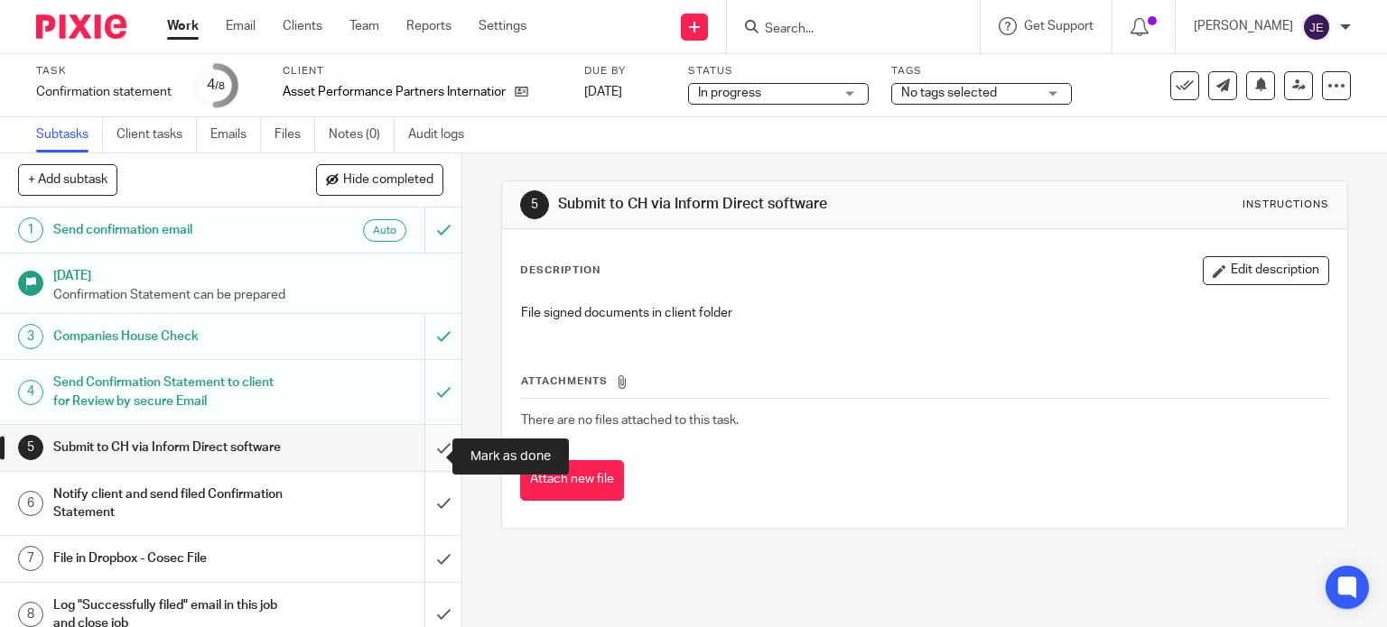
click at [417, 461] on input "submit" at bounding box center [230, 447] width 461 height 45
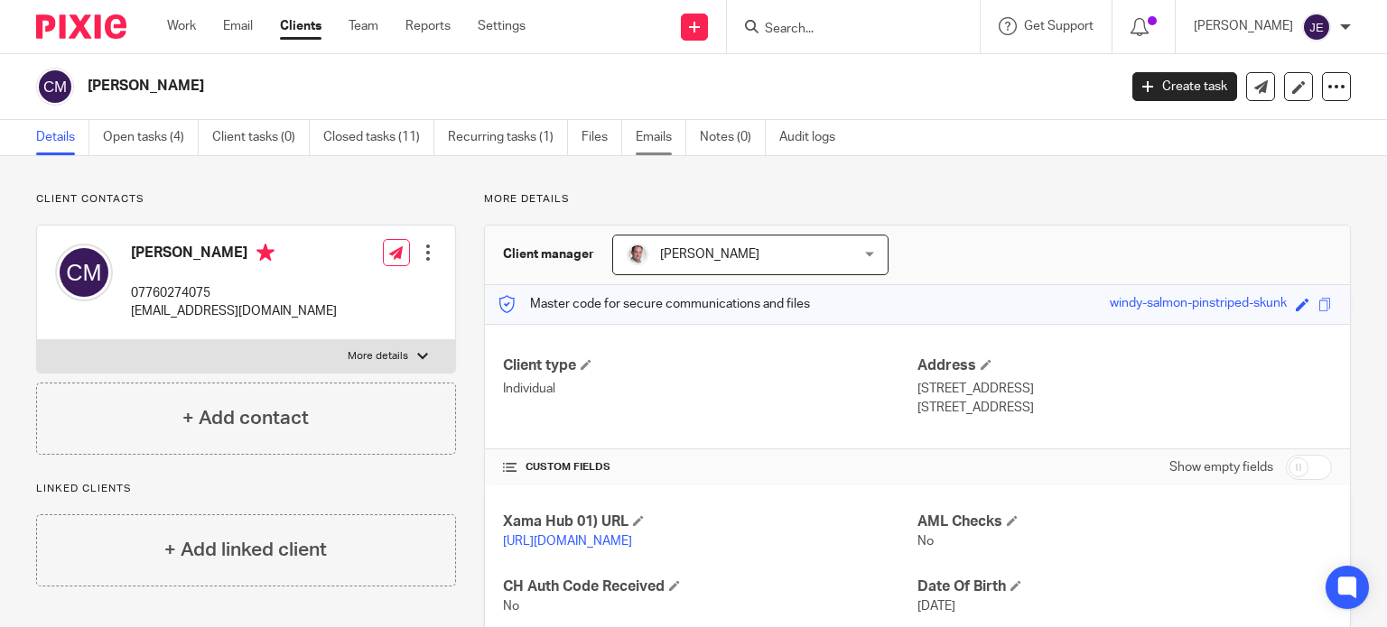
click at [664, 142] on link "Emails" at bounding box center [661, 137] width 51 height 35
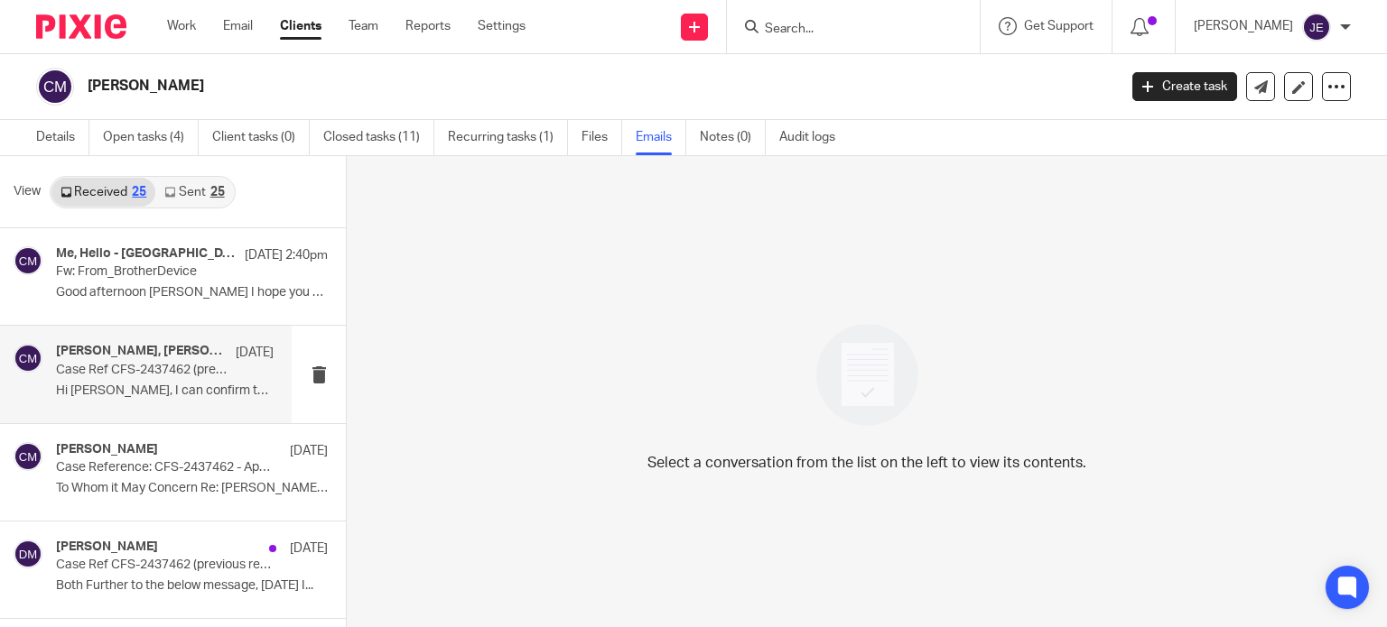
click at [186, 376] on p "Case Ref CFS-2437462 (previous ref:CFS-2406100) Claire Macland UTR 4820659929" at bounding box center [143, 370] width 174 height 15
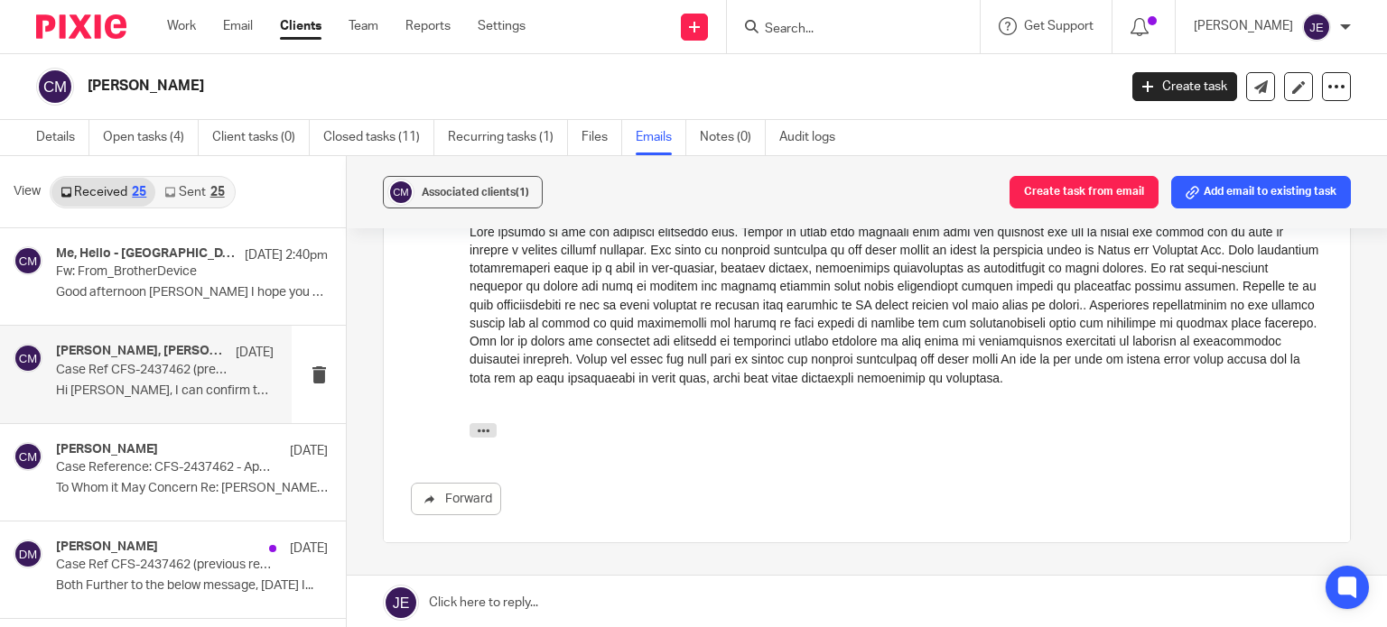
scroll to position [1432, 0]
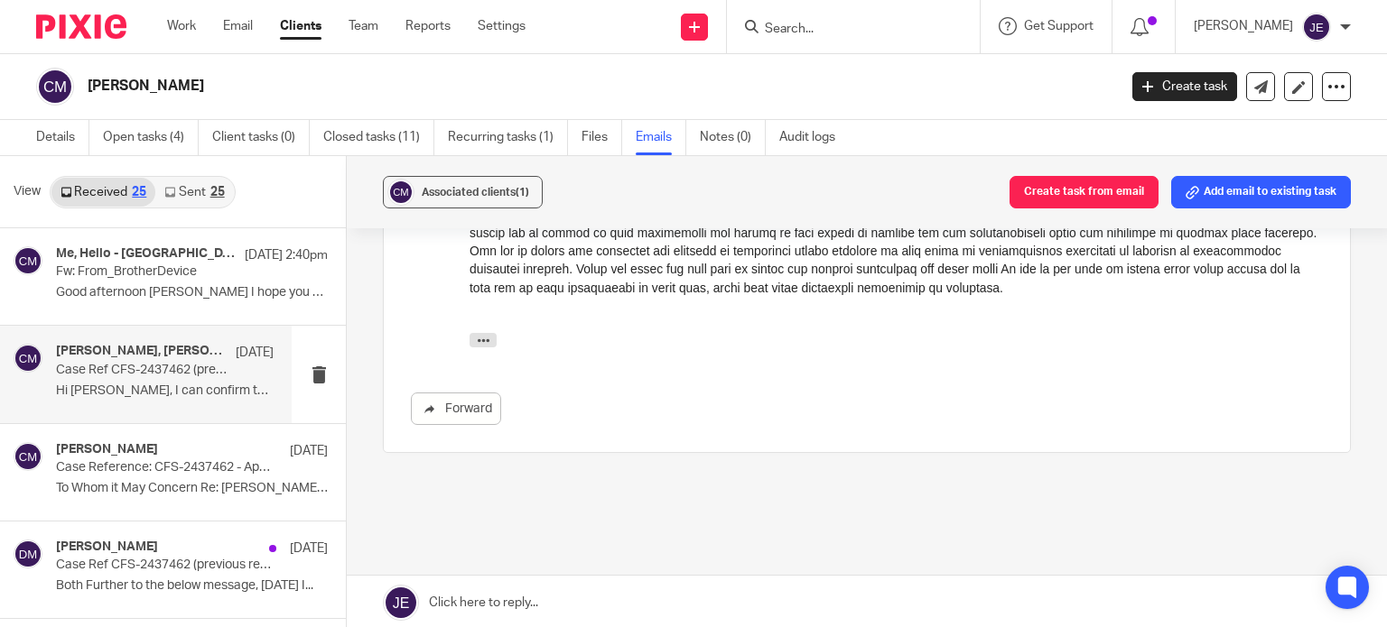
click at [511, 607] on link at bounding box center [867, 603] width 1040 height 54
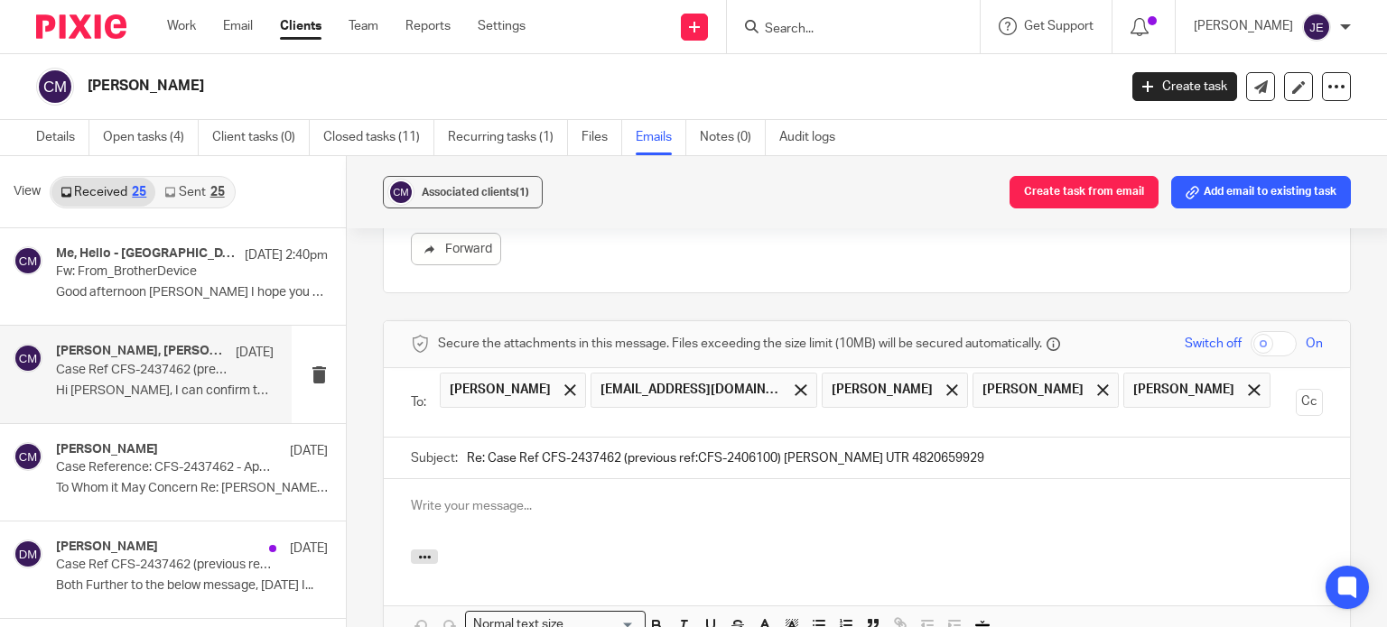
scroll to position [1588, 0]
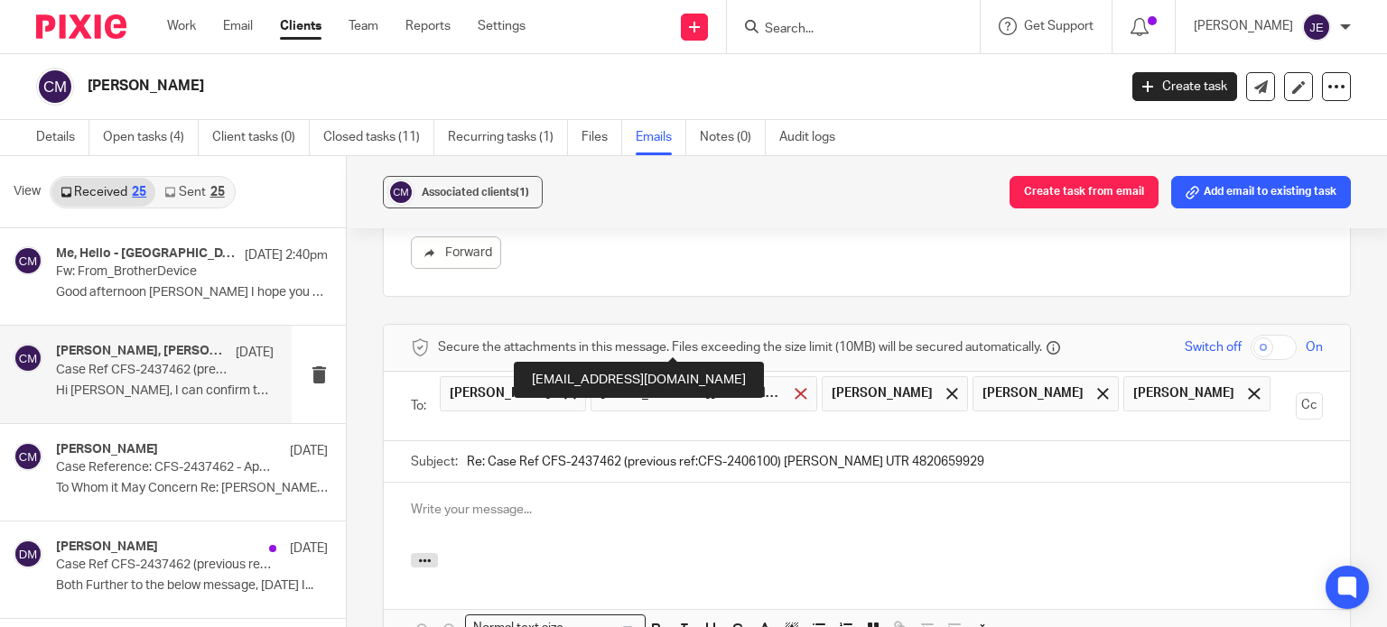
click at [794, 388] on span at bounding box center [800, 394] width 12 height 12
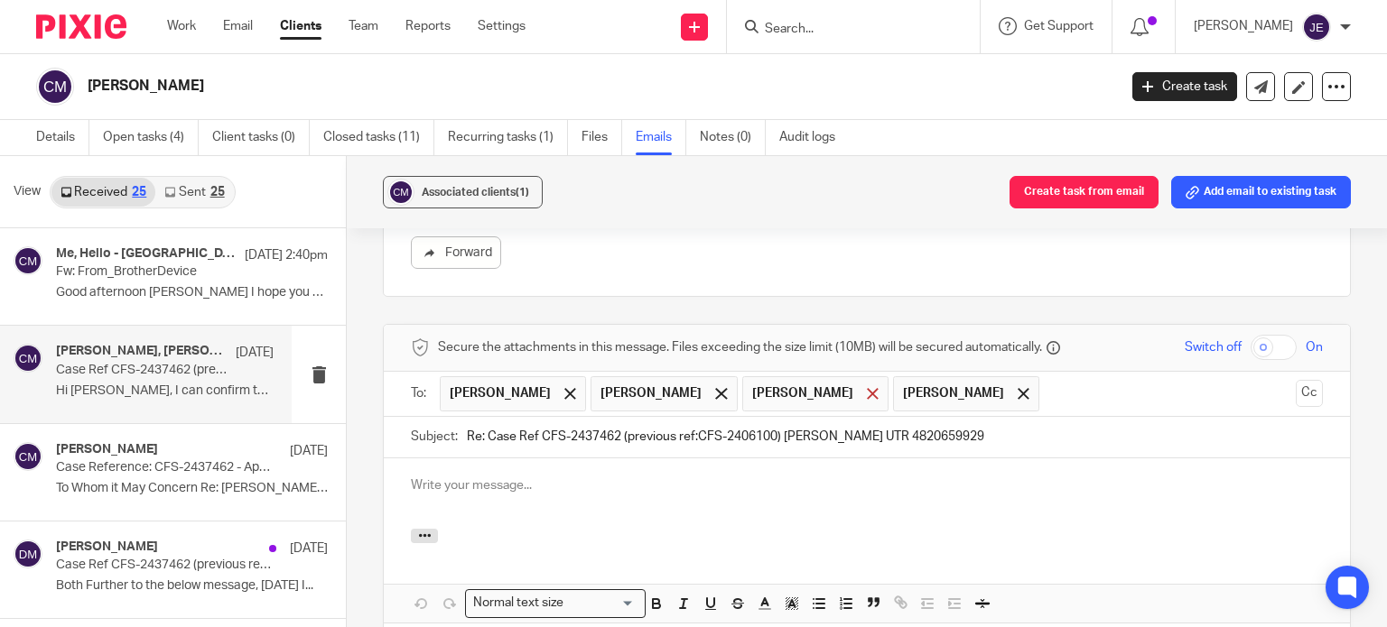
click at [867, 388] on span at bounding box center [873, 394] width 12 height 12
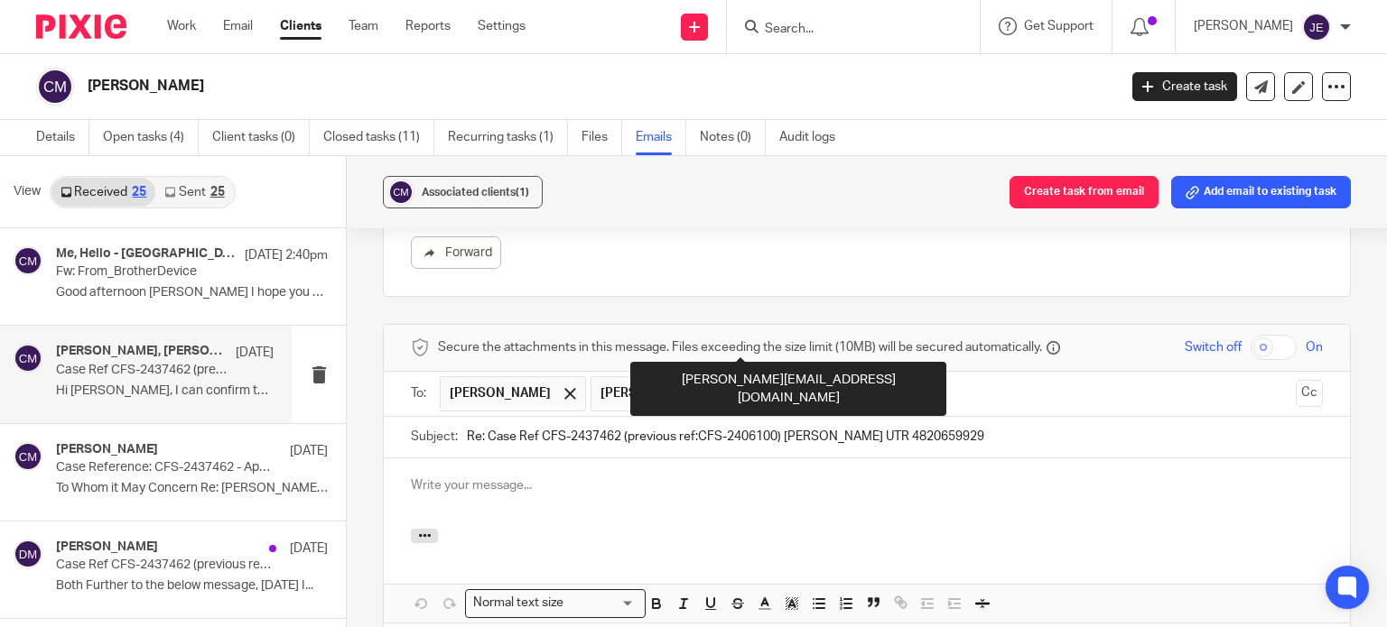
click at [867, 388] on span at bounding box center [873, 394] width 12 height 12
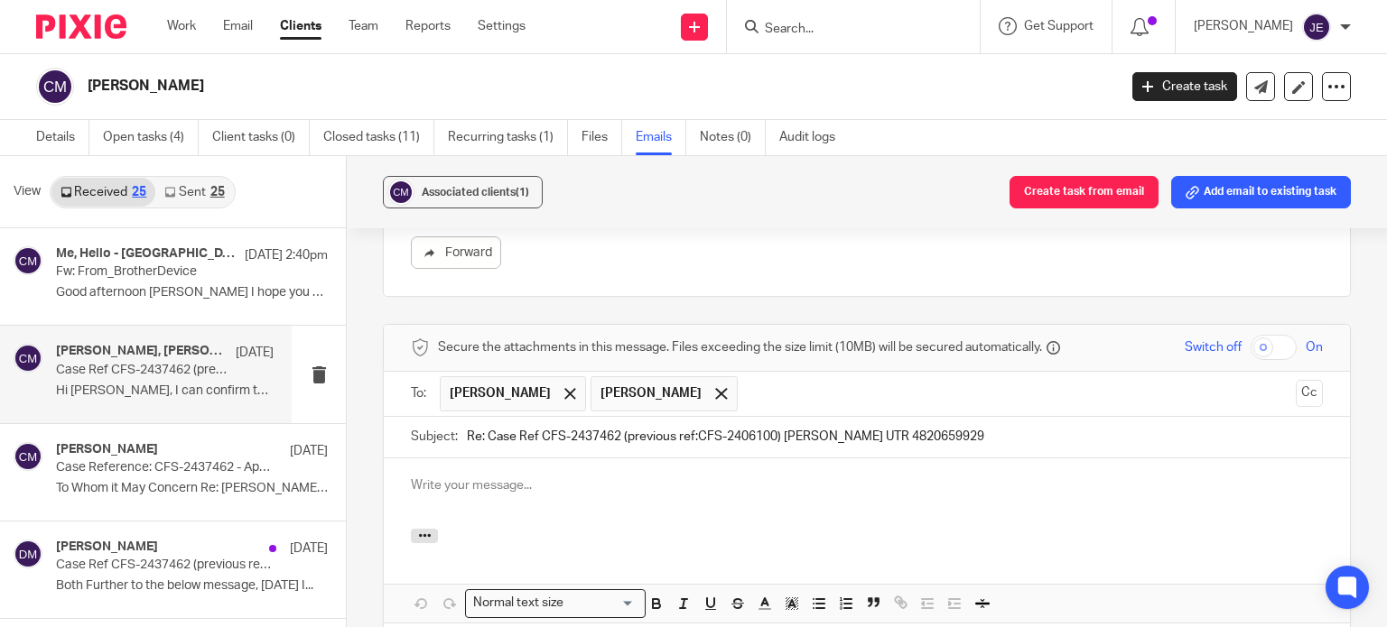
click at [534, 477] on p at bounding box center [867, 486] width 912 height 18
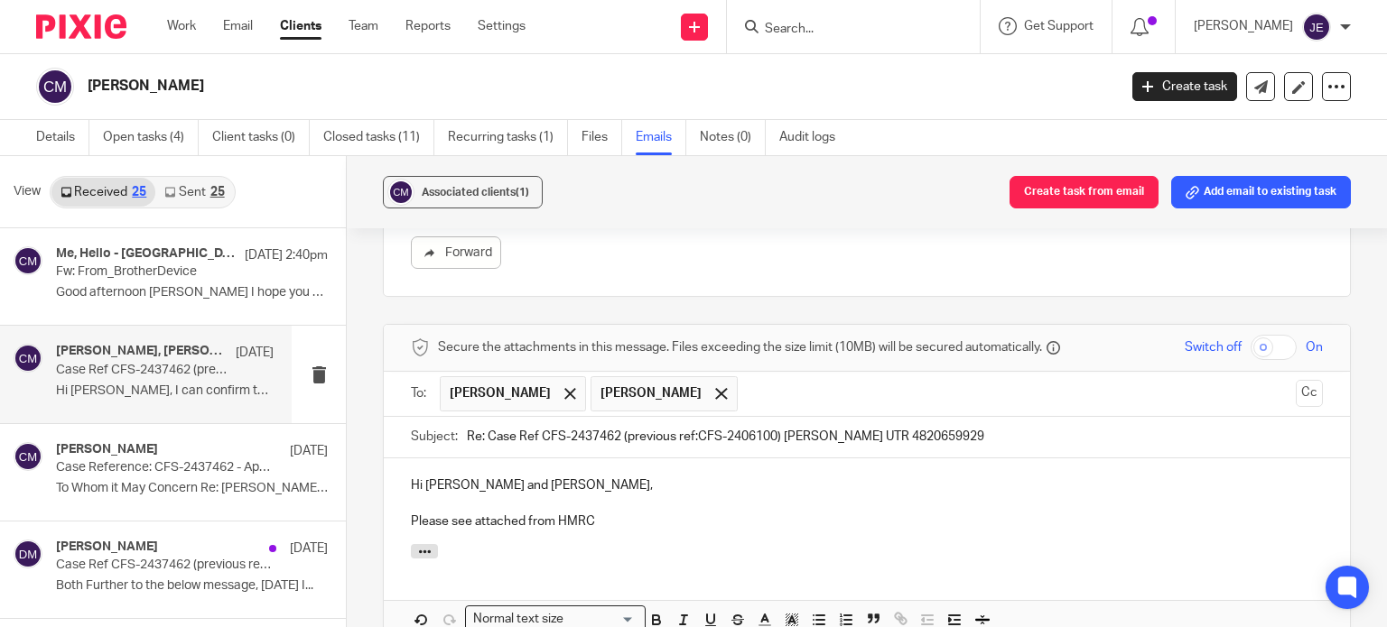
click at [433, 477] on p "Hi david and Peter," at bounding box center [867, 486] width 912 height 18
click at [591, 472] on div "Hi David and Peter, Please see attached from HMRC" at bounding box center [867, 502] width 966 height 87
click at [527, 513] on p "Please see attached from HMRC" at bounding box center [867, 522] width 912 height 18
click at [646, 513] on p "Please see attached letter from HMRC" at bounding box center [867, 522] width 912 height 18
click at [562, 513] on p "Please see attached letter from HMRC" at bounding box center [867, 522] width 912 height 18
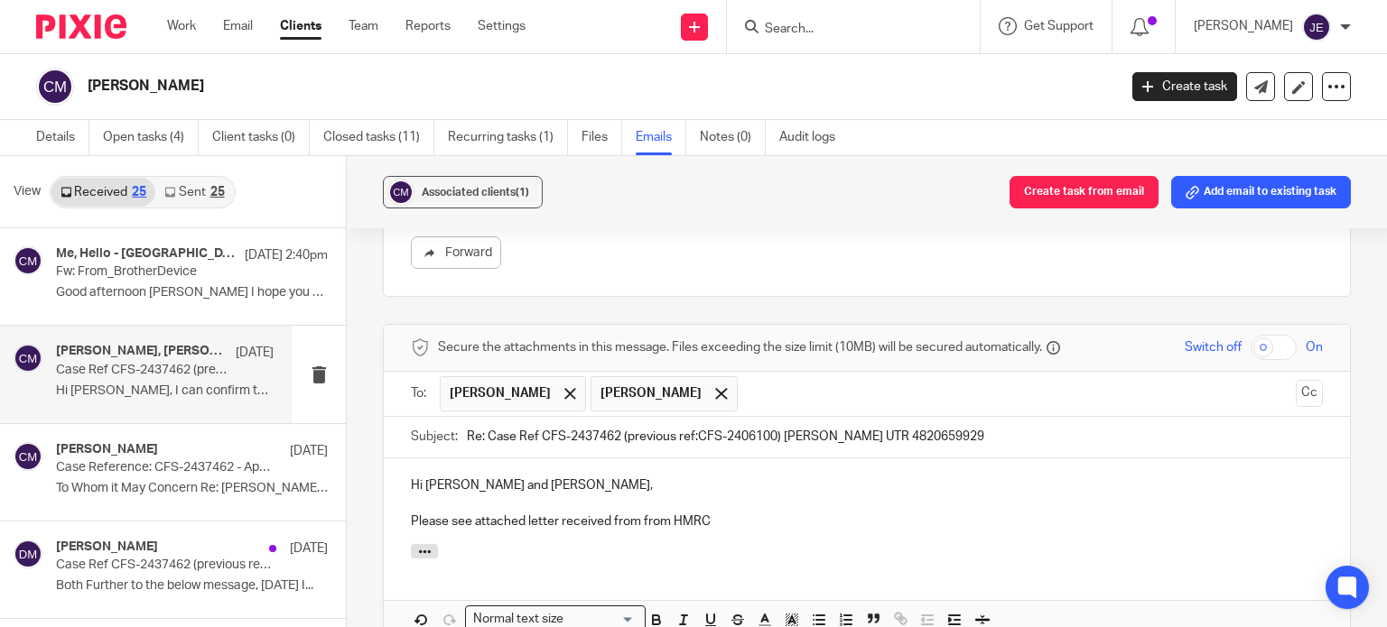
click at [758, 513] on p "Please see attached letter received from from HMRC" at bounding box center [867, 522] width 912 height 18
click at [657, 513] on p "Please see attached letter received from from HMRC" at bounding box center [867, 522] width 912 height 18
click at [692, 513] on p "Please see attached letter received from HMRC" at bounding box center [867, 522] width 912 height 18
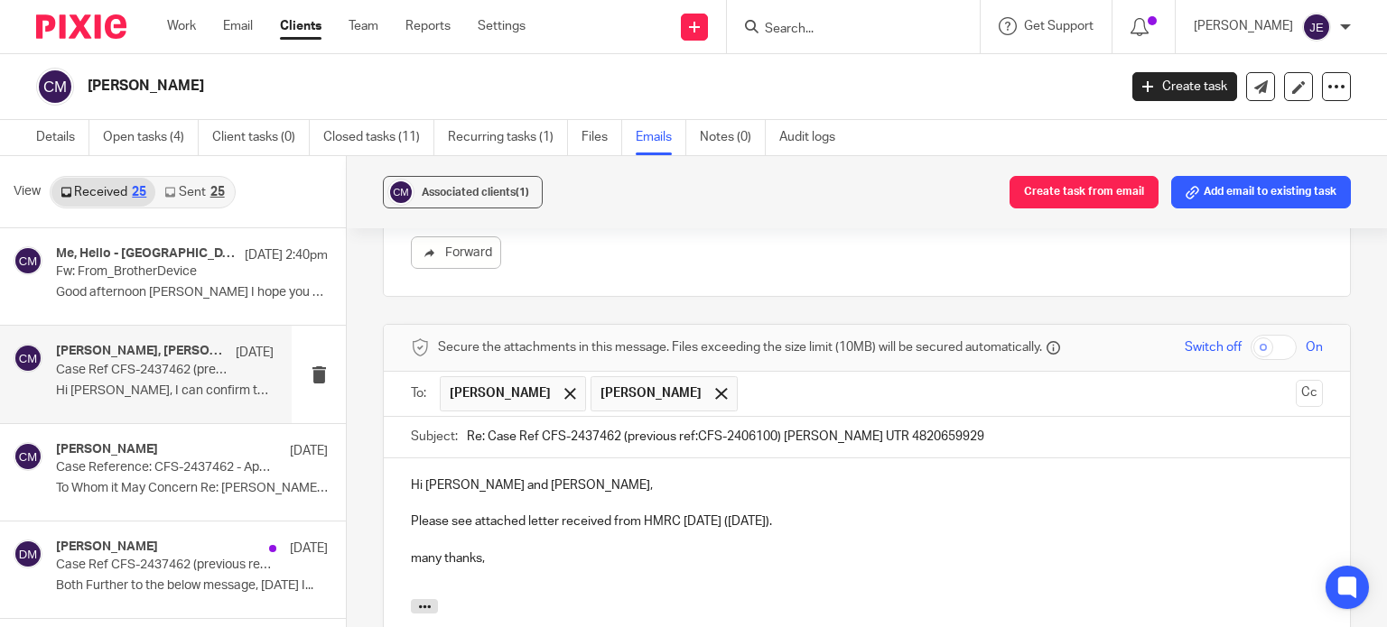
click at [419, 550] on p "many thanks," at bounding box center [867, 559] width 912 height 18
click at [484, 568] on p at bounding box center [867, 577] width 912 height 18
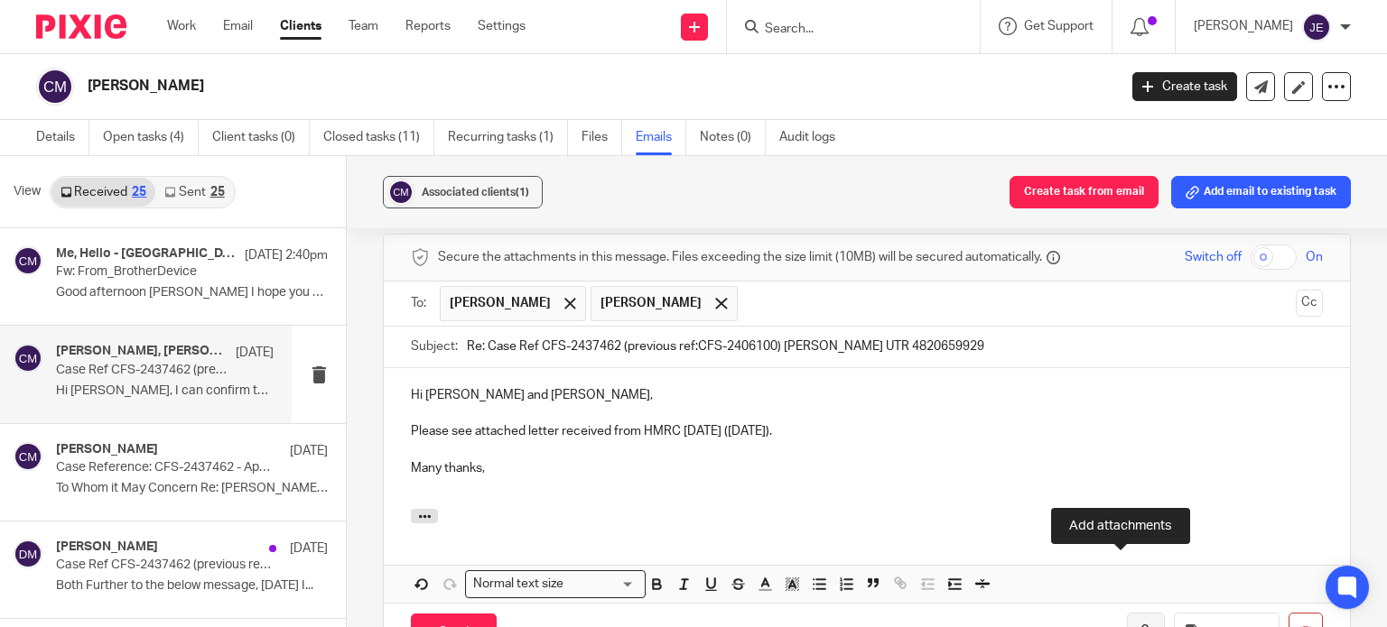
click at [1137, 625] on icon "button" at bounding box center [1146, 634] width 18 height 18
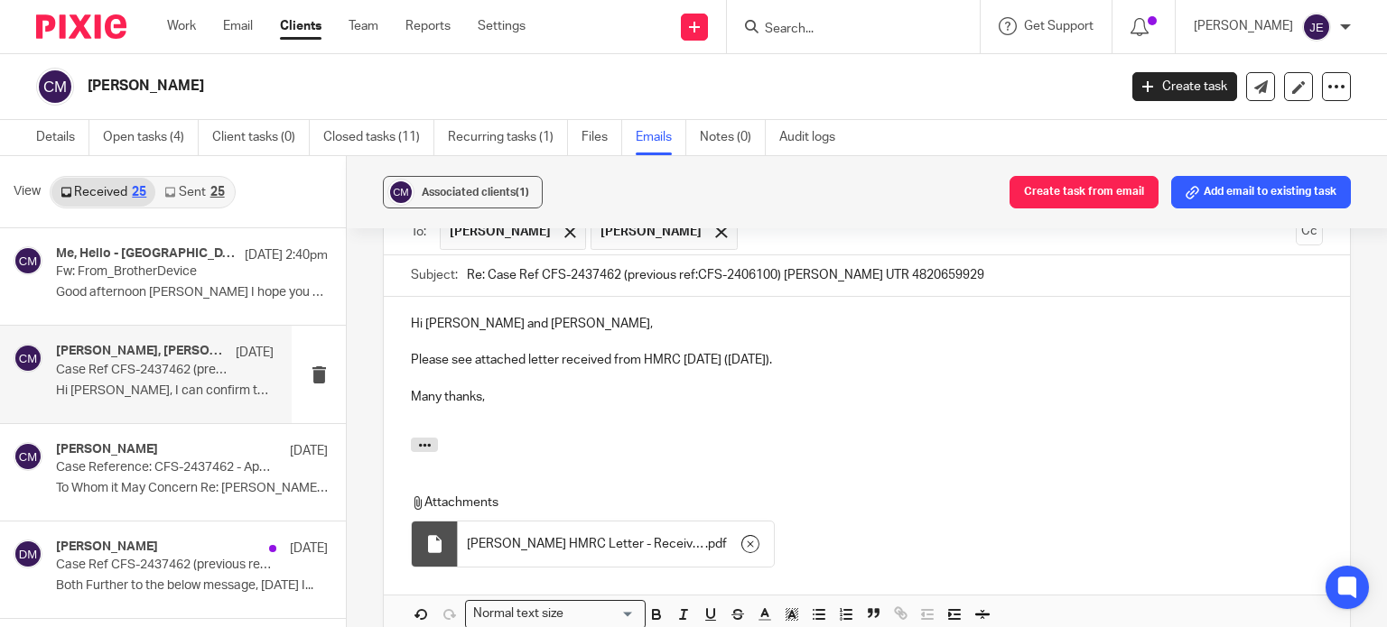
scroll to position [1949, 0]
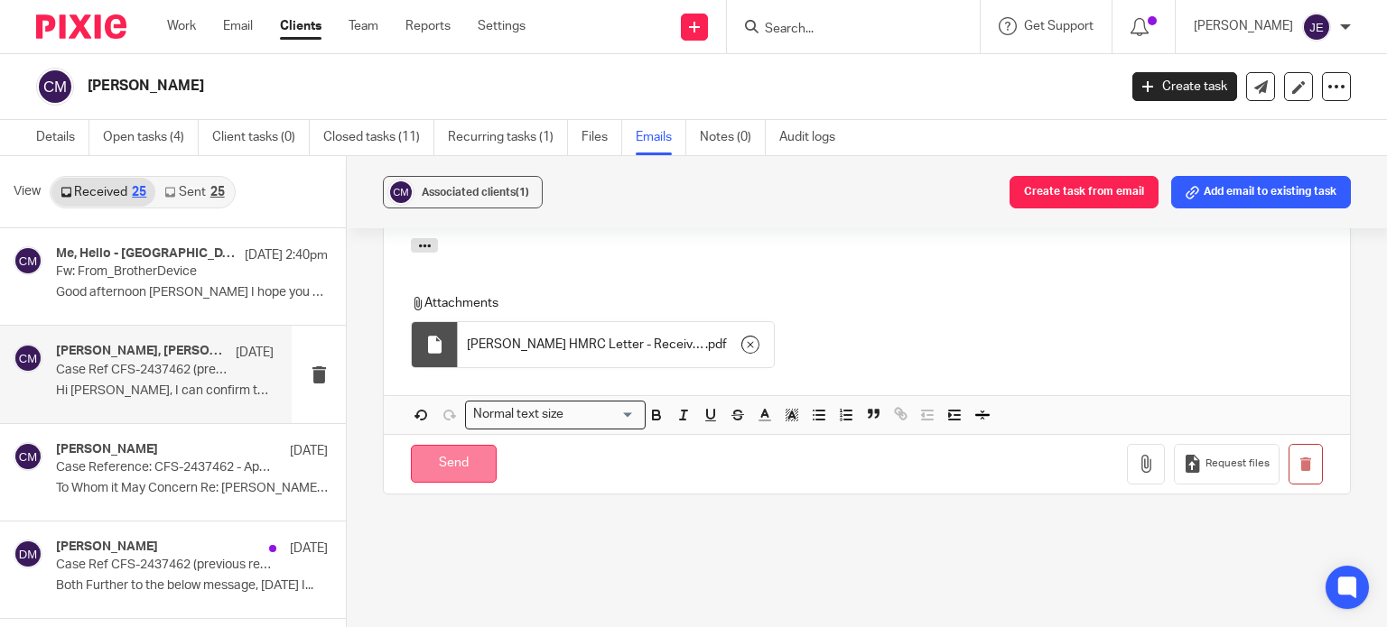
click at [450, 445] on input "Send" at bounding box center [454, 464] width 86 height 39
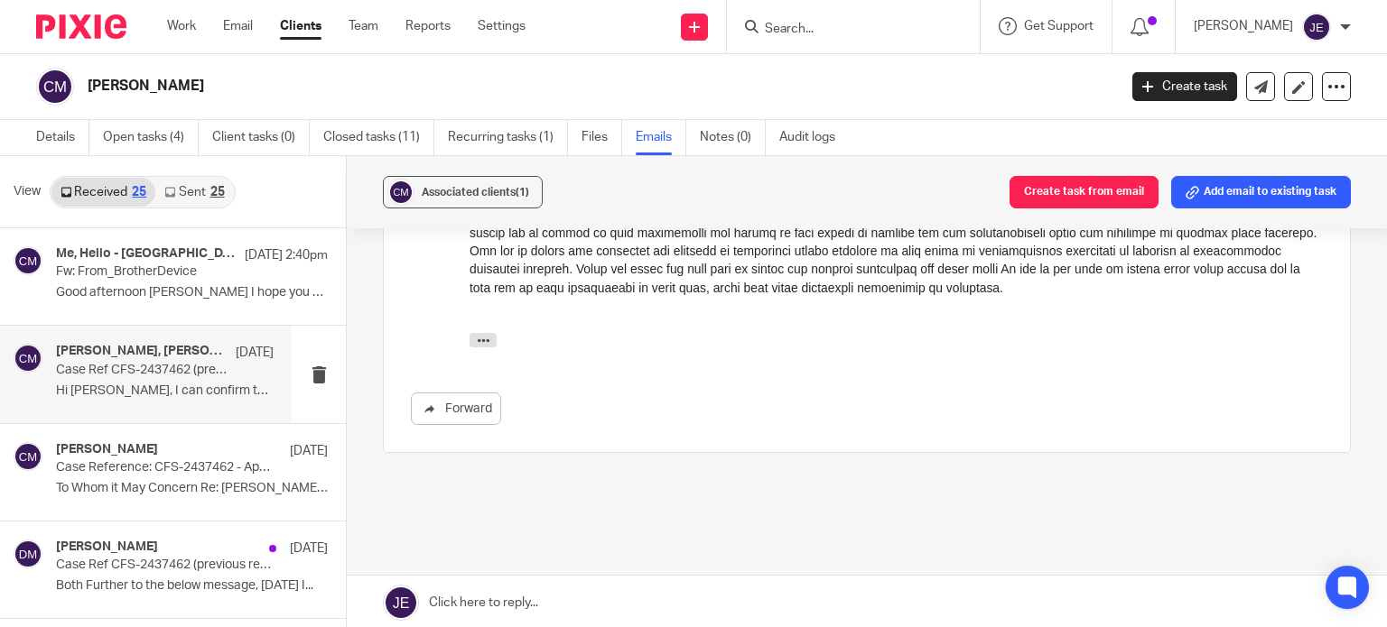
click at [845, 24] on input "Search" at bounding box center [844, 30] width 162 height 16
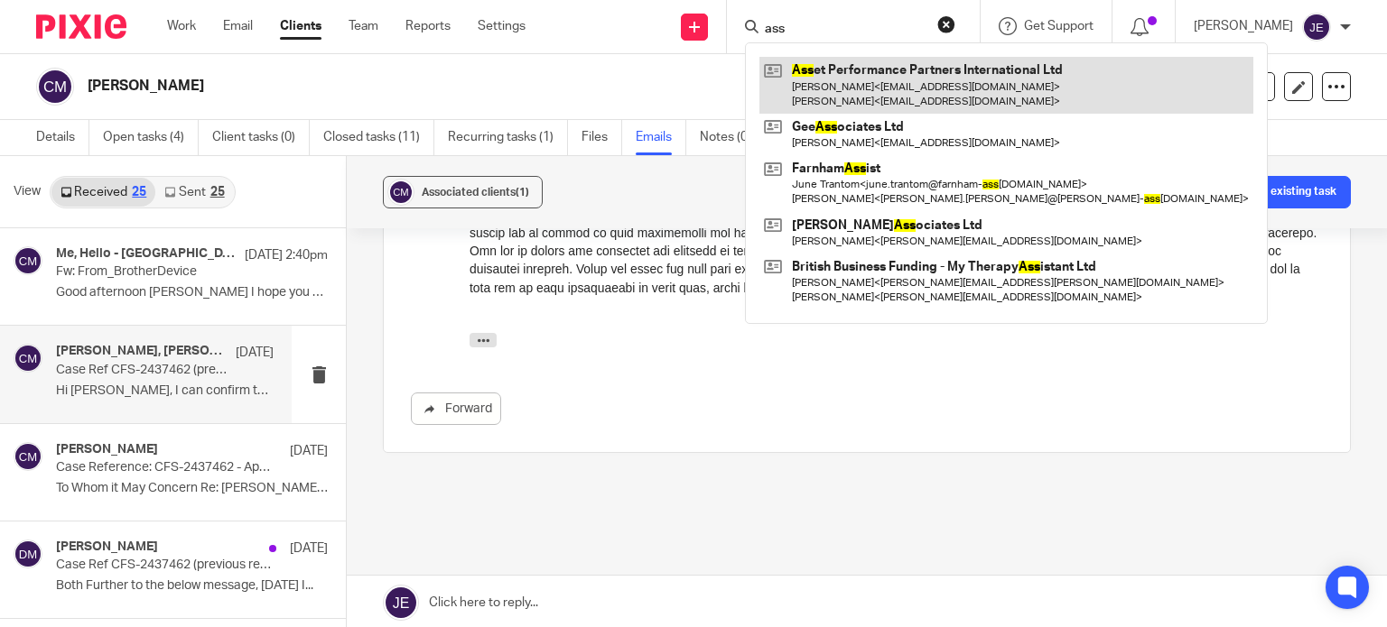
type input "ass"
click at [869, 73] on link at bounding box center [1006, 85] width 494 height 56
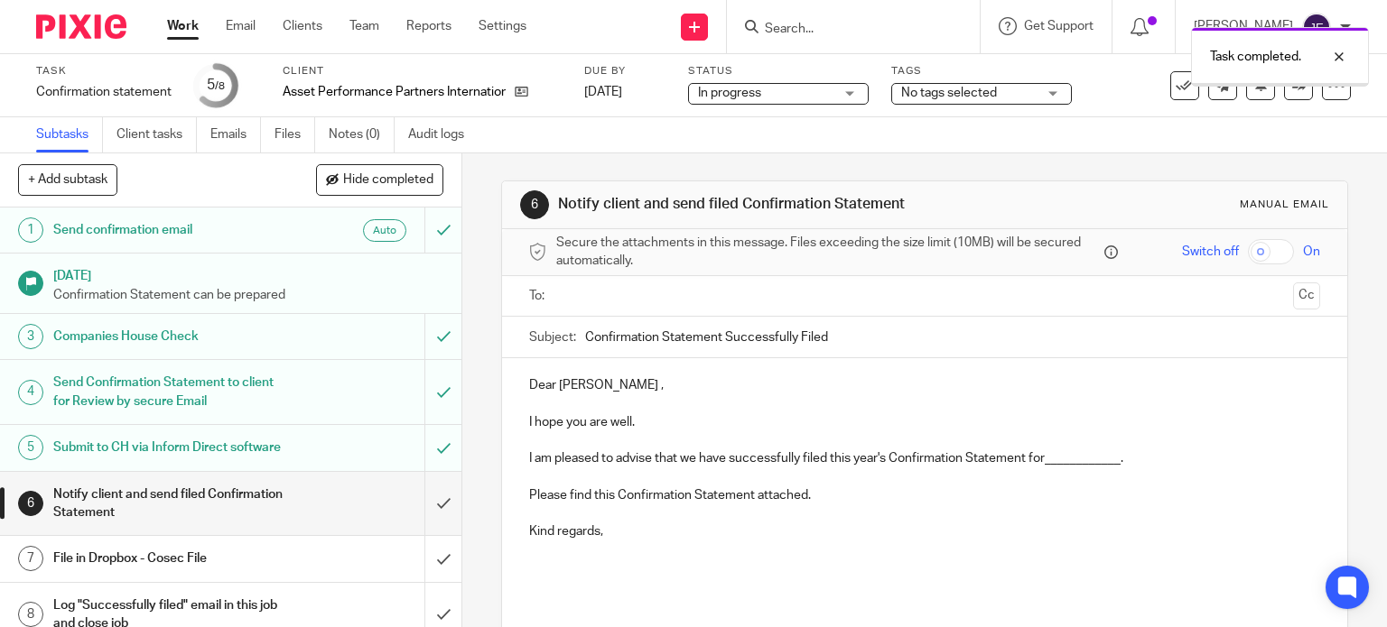
click at [544, 378] on p "Dear Ian ," at bounding box center [925, 385] width 792 height 18
click at [580, 385] on p "Hi Angus Ian ," at bounding box center [925, 385] width 792 height 18
drag, startPoint x: 637, startPoint y: 427, endPoint x: 520, endPoint y: 423, distance: 117.4
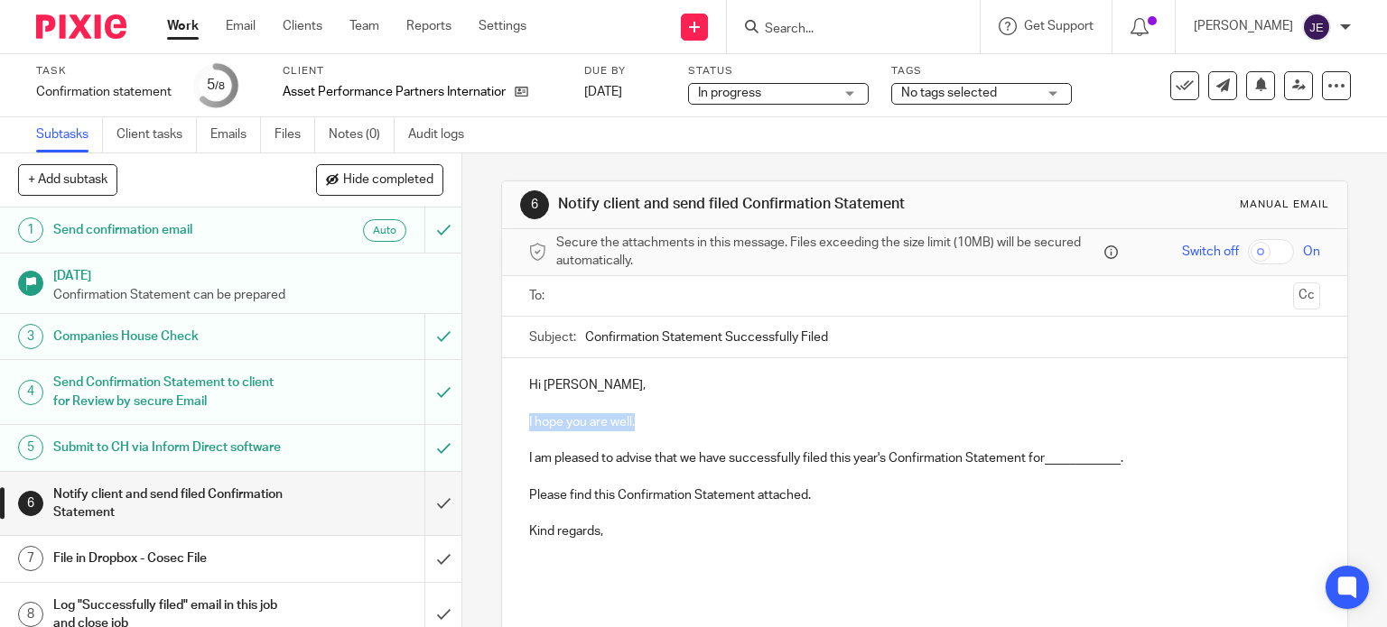
click at [520, 423] on div "Hi Angus, I hope you are well. I am pleased to advise that we have successfully…" at bounding box center [925, 474] width 846 height 233
click at [668, 416] on p "Thank you for the apporval." at bounding box center [925, 412] width 792 height 37
drag, startPoint x: 285, startPoint y: 92, endPoint x: 538, endPoint y: 83, distance: 252.9
click at [538, 83] on div "Asset Performance Partners International Ltd" at bounding box center [422, 92] width 279 height 18
copy div "Asset Performance Partners International Ltd"
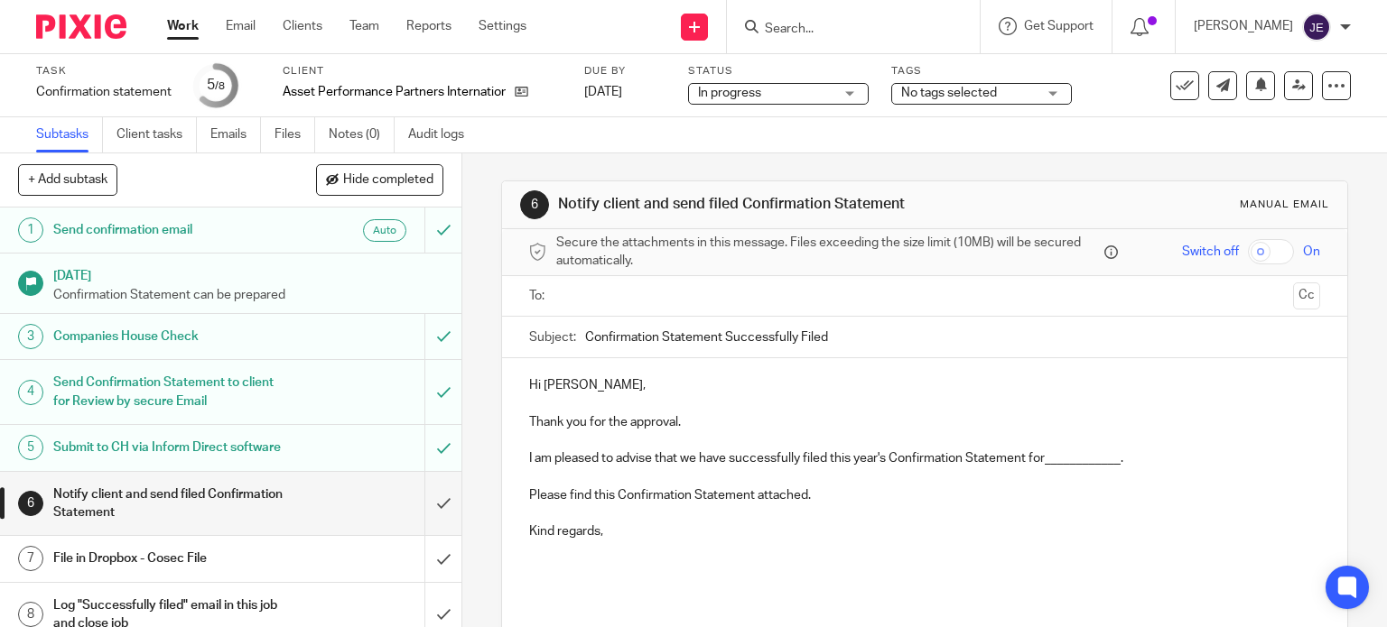
click at [1095, 459] on p "I am pleased to advise that we have successfully filed this year's Confirmation…" at bounding box center [925, 450] width 792 height 37
click at [1082, 458] on p "I am pleased to advise that we have successfully filed this year's Confirmation…" at bounding box center [925, 450] width 792 height 37
drag, startPoint x: 830, startPoint y: 509, endPoint x: 505, endPoint y: 494, distance: 325.3
click at [505, 494] on div "Hi Angus, Thank you for the approval. I am pleased to advise that we have succe…" at bounding box center [925, 474] width 846 height 233
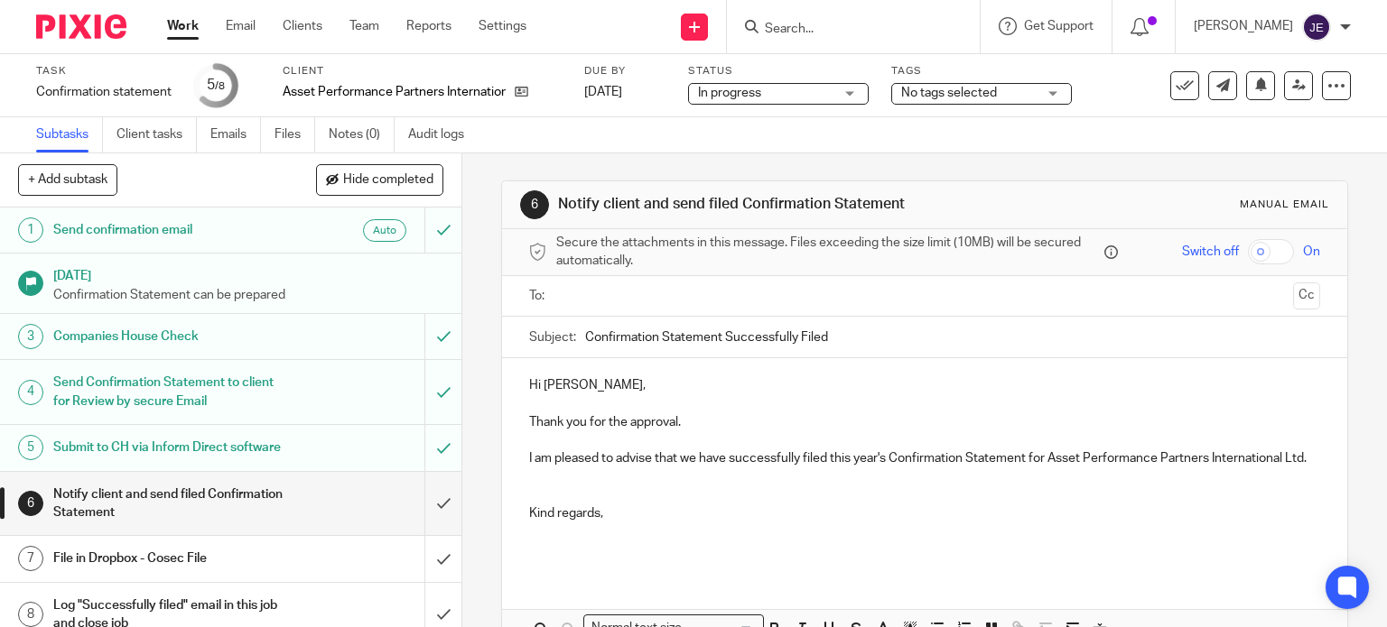
click at [535, 510] on p "Kind regards," at bounding box center [925, 505] width 792 height 37
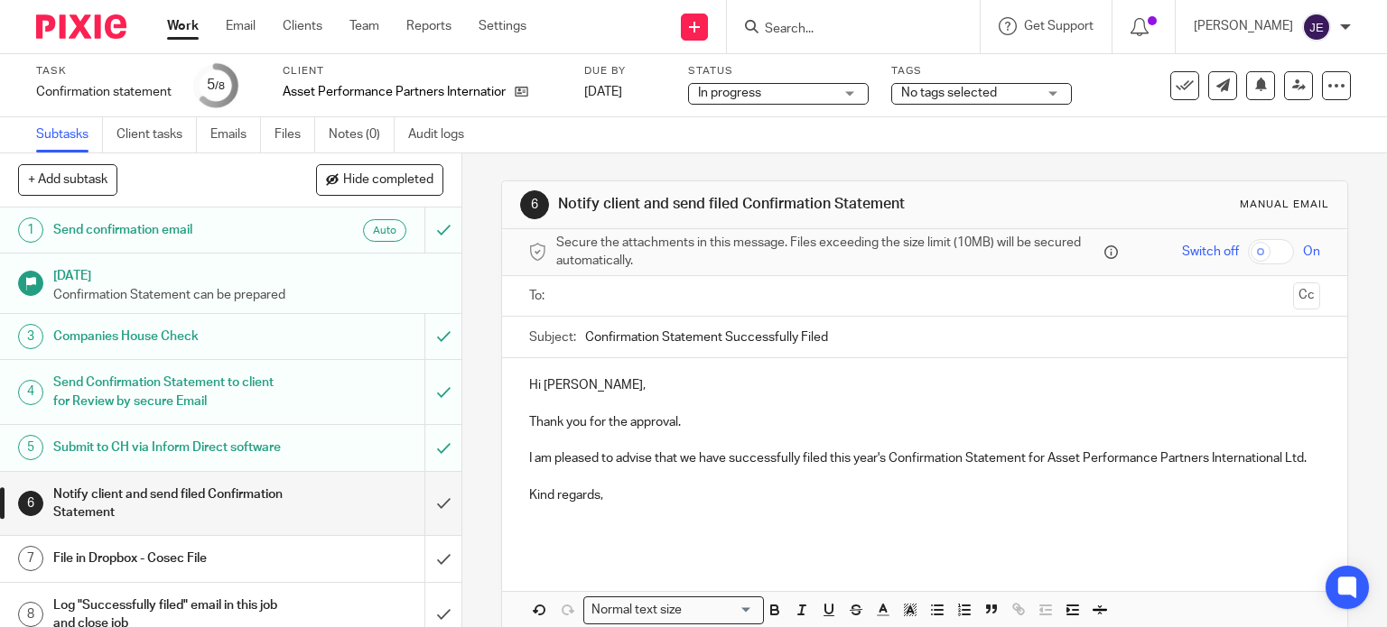
click at [607, 292] on input "text" at bounding box center [923, 296] width 723 height 21
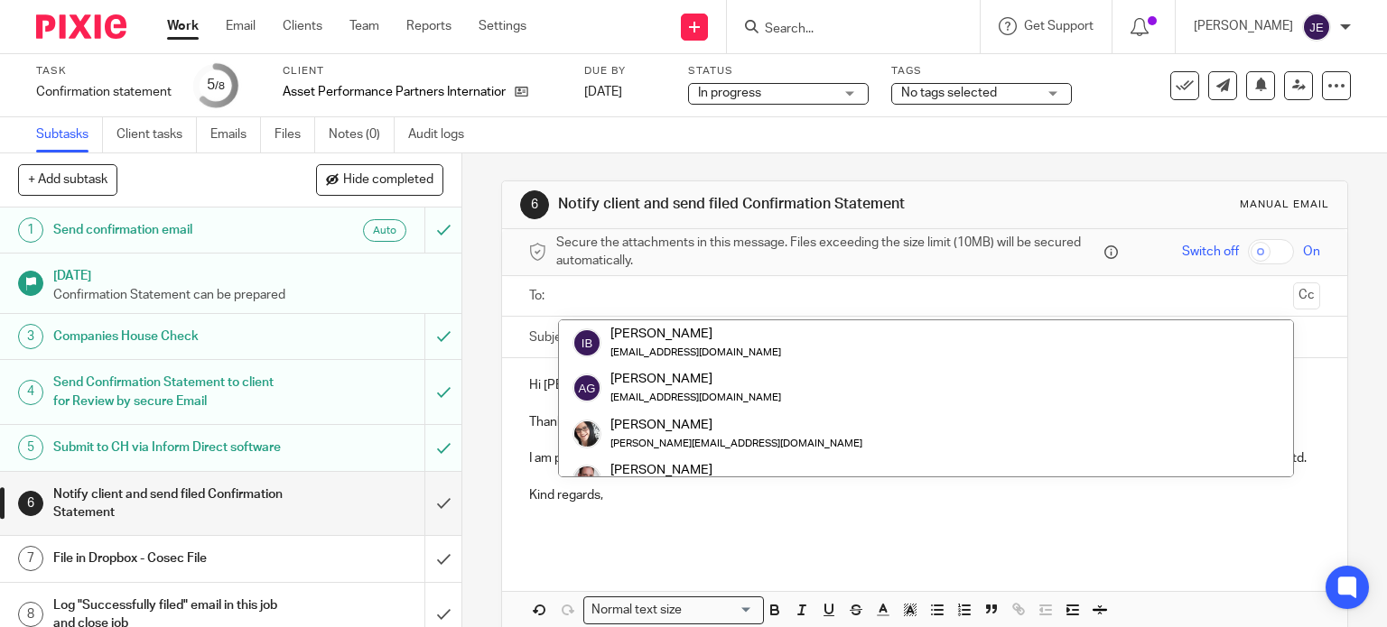
paste input "[EMAIL_ADDRESS][DOMAIN_NAME]"
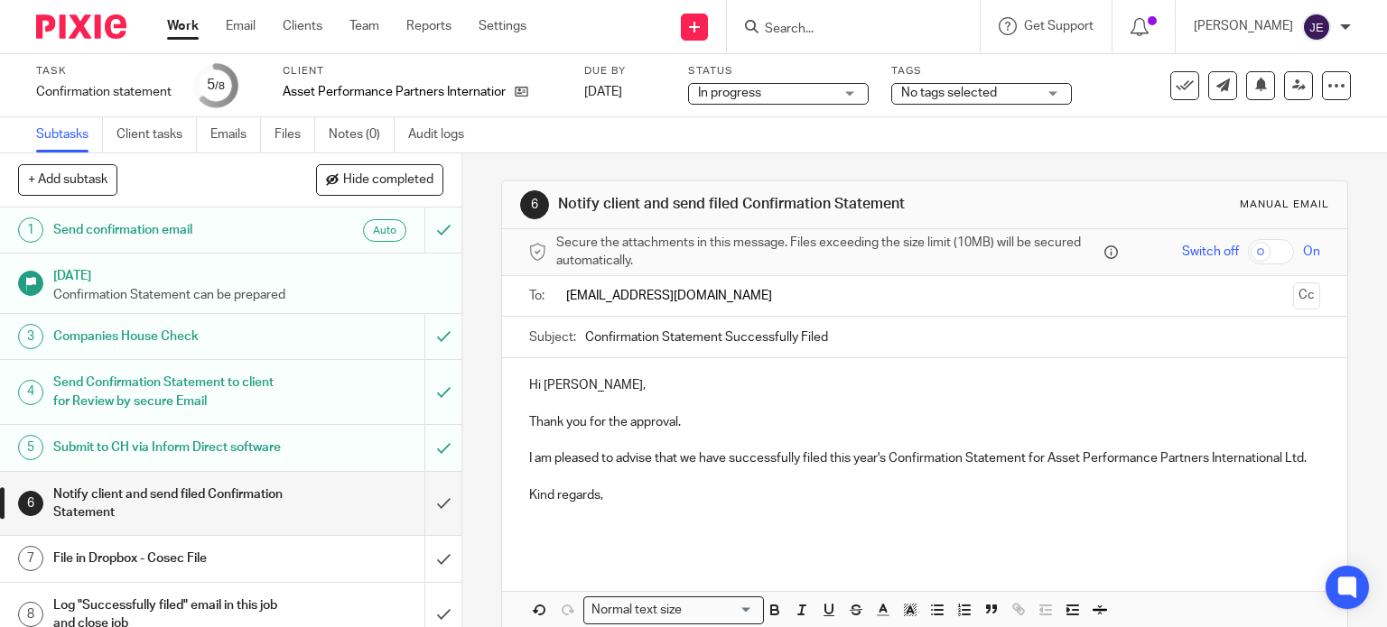
type input "[EMAIL_ADDRESS][DOMAIN_NAME]"
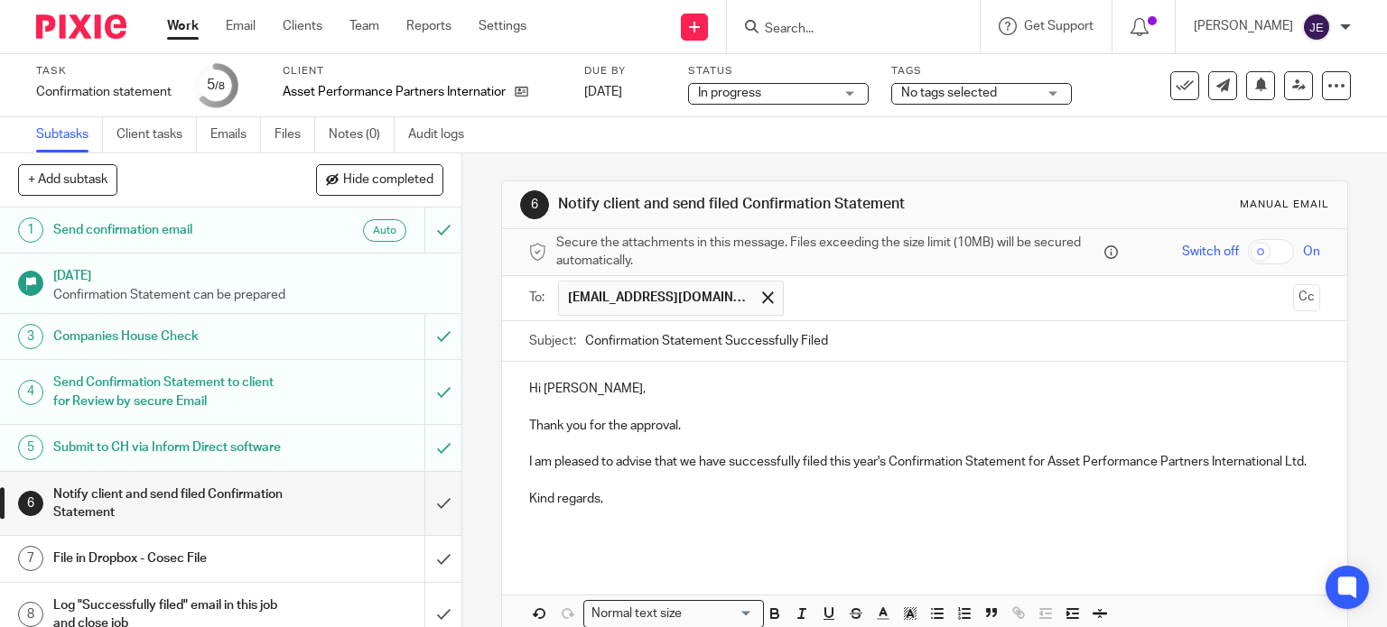
click at [812, 302] on input "text" at bounding box center [1039, 298] width 493 height 35
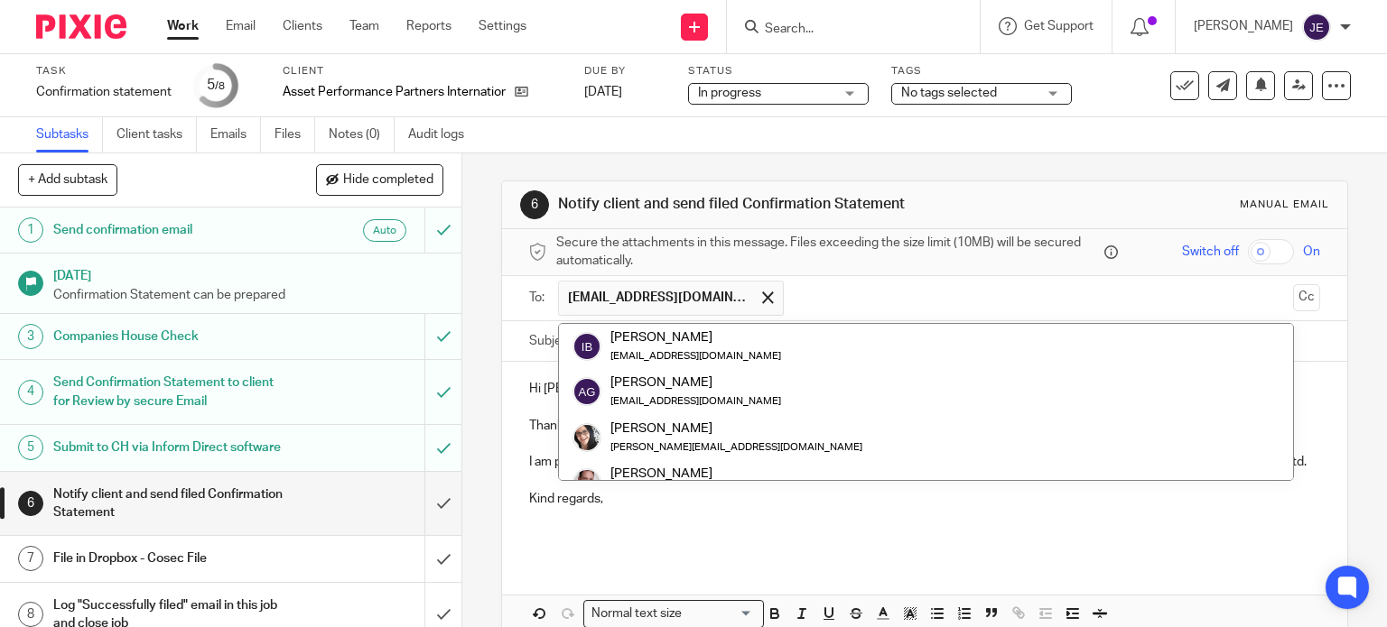
paste input "[EMAIL_ADDRESS][DOMAIN_NAME]"
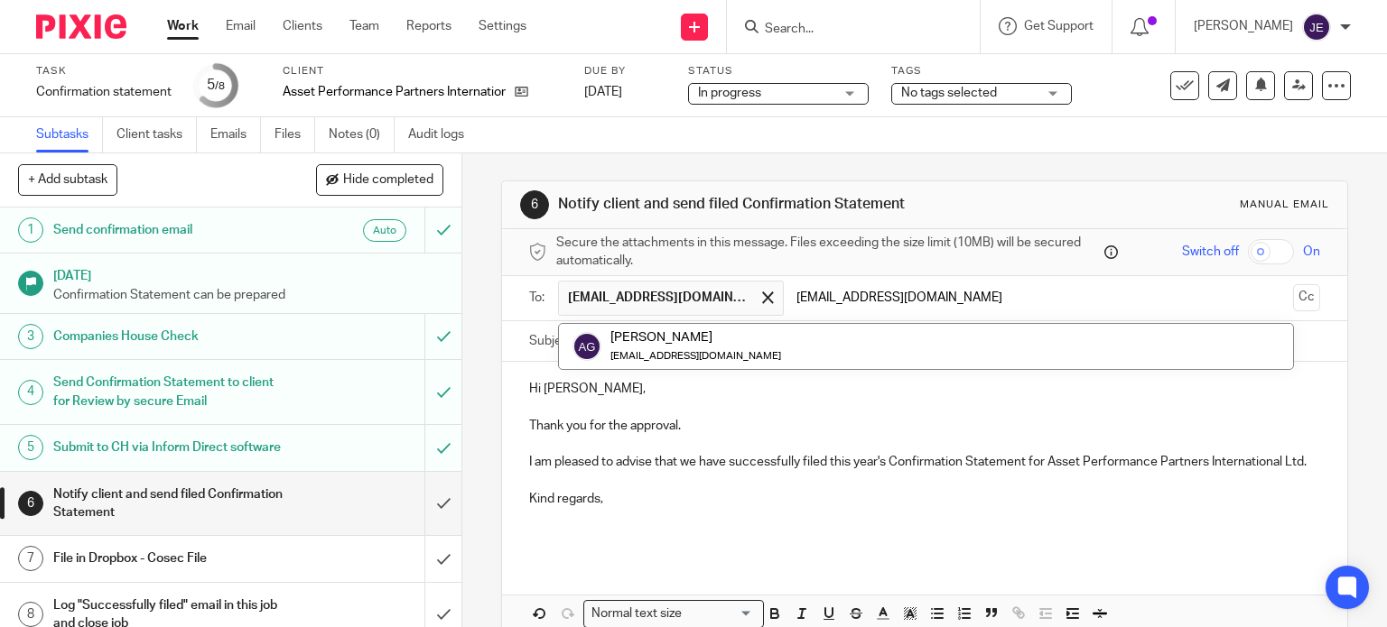
type input "[EMAIL_ADDRESS][DOMAIN_NAME]"
click at [800, 238] on span "Secure the attachments in this message. Files exceeding the size limit (10MB) w…" at bounding box center [828, 252] width 544 height 37
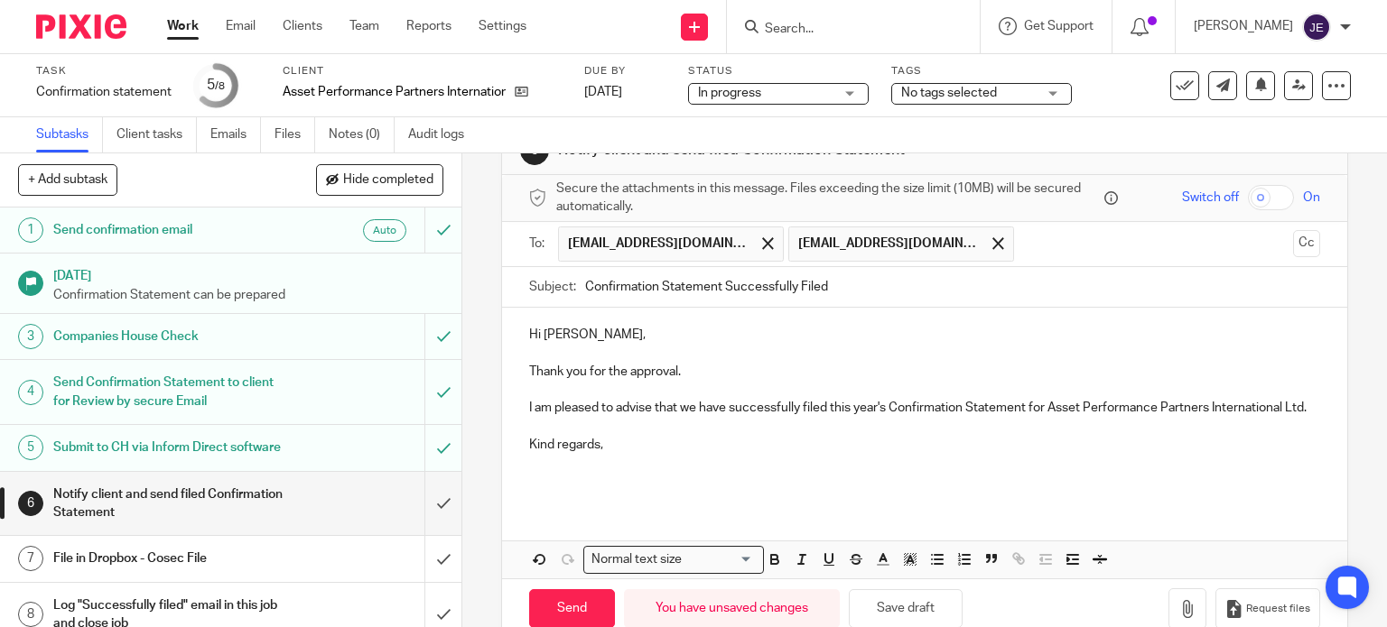
scroll to position [108, 0]
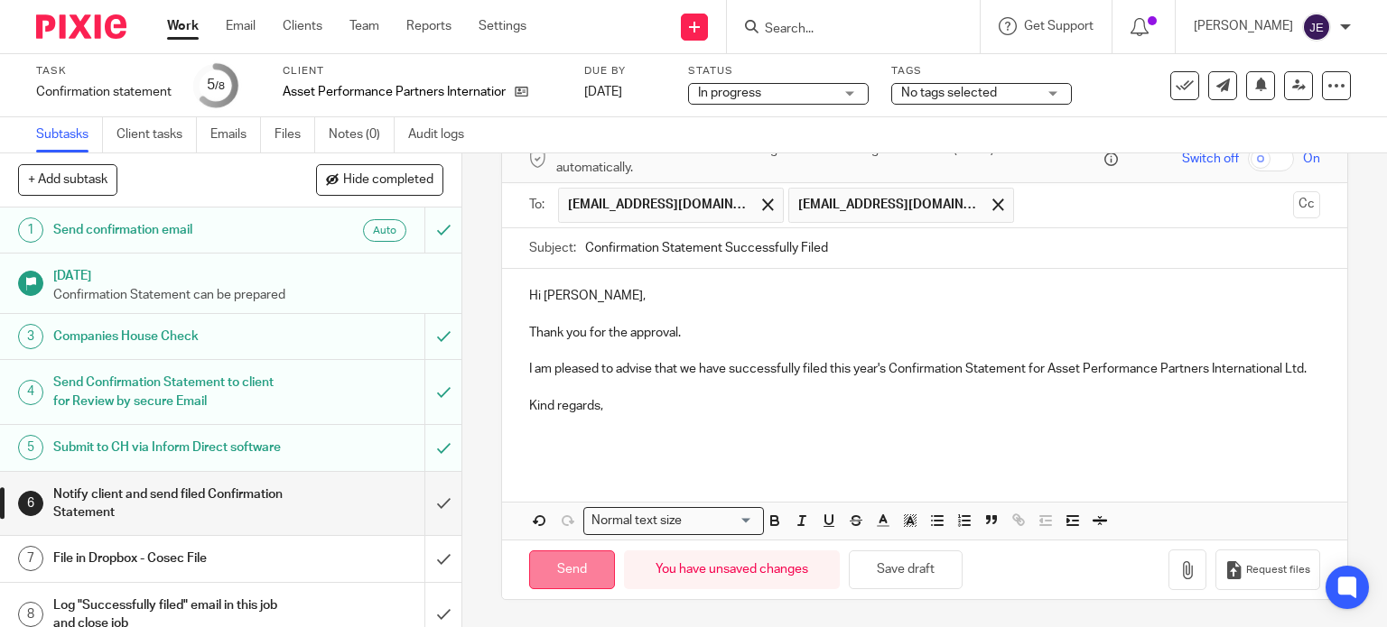
click at [585, 577] on input "Send" at bounding box center [572, 570] width 86 height 39
type input "Sent"
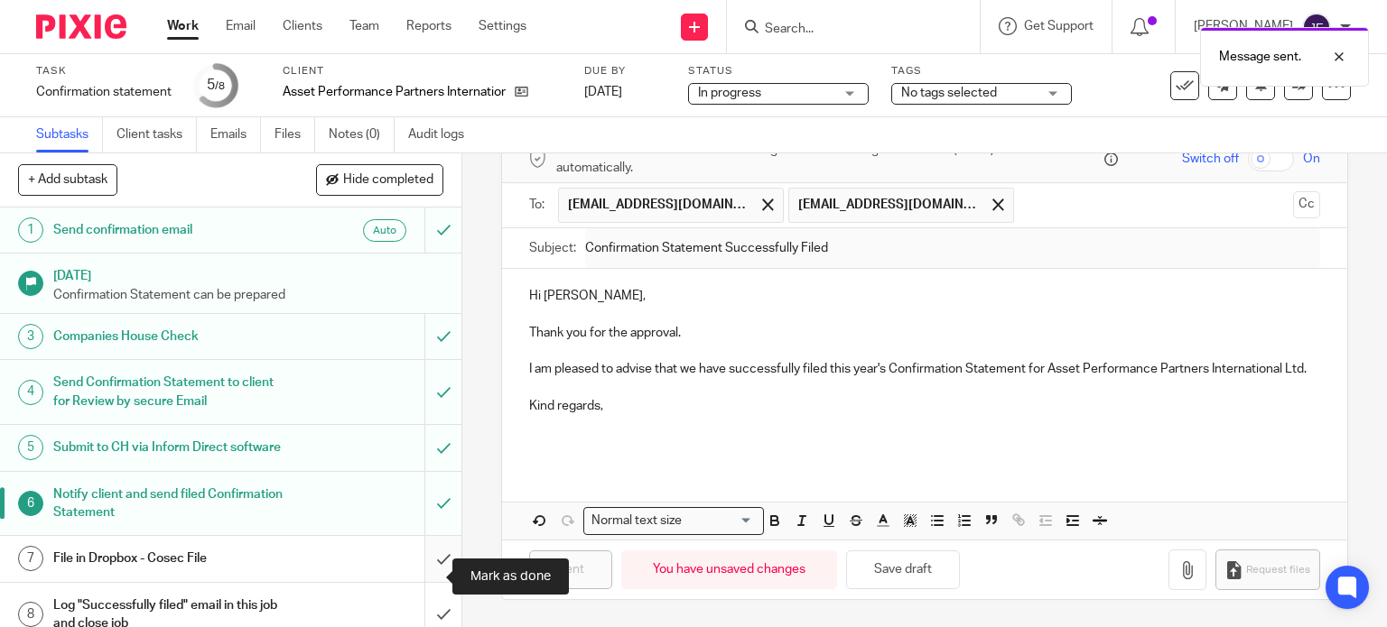
click at [427, 577] on input "submit" at bounding box center [230, 558] width 461 height 45
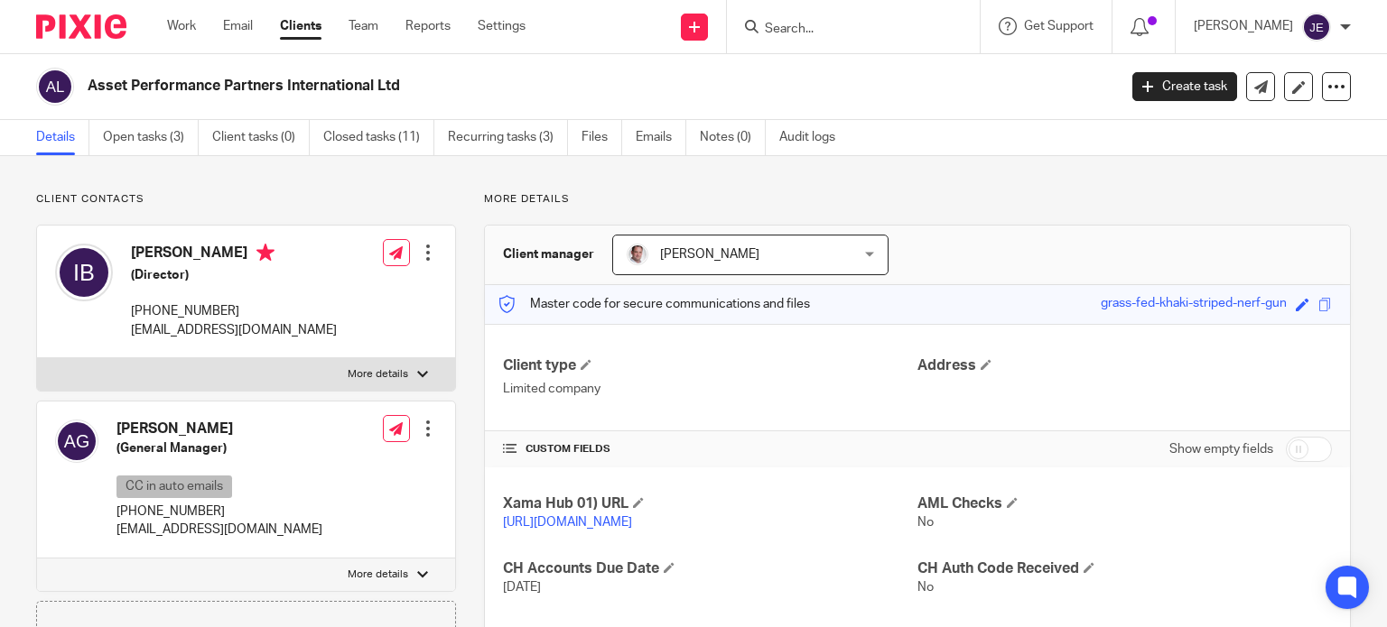
click at [690, 141] on ul "Details Open tasks (3) Client tasks (0) Closed tasks (11) Recurring tasks (3) F…" at bounding box center [449, 137] width 826 height 35
click at [668, 136] on link "Emails" at bounding box center [661, 137] width 51 height 35
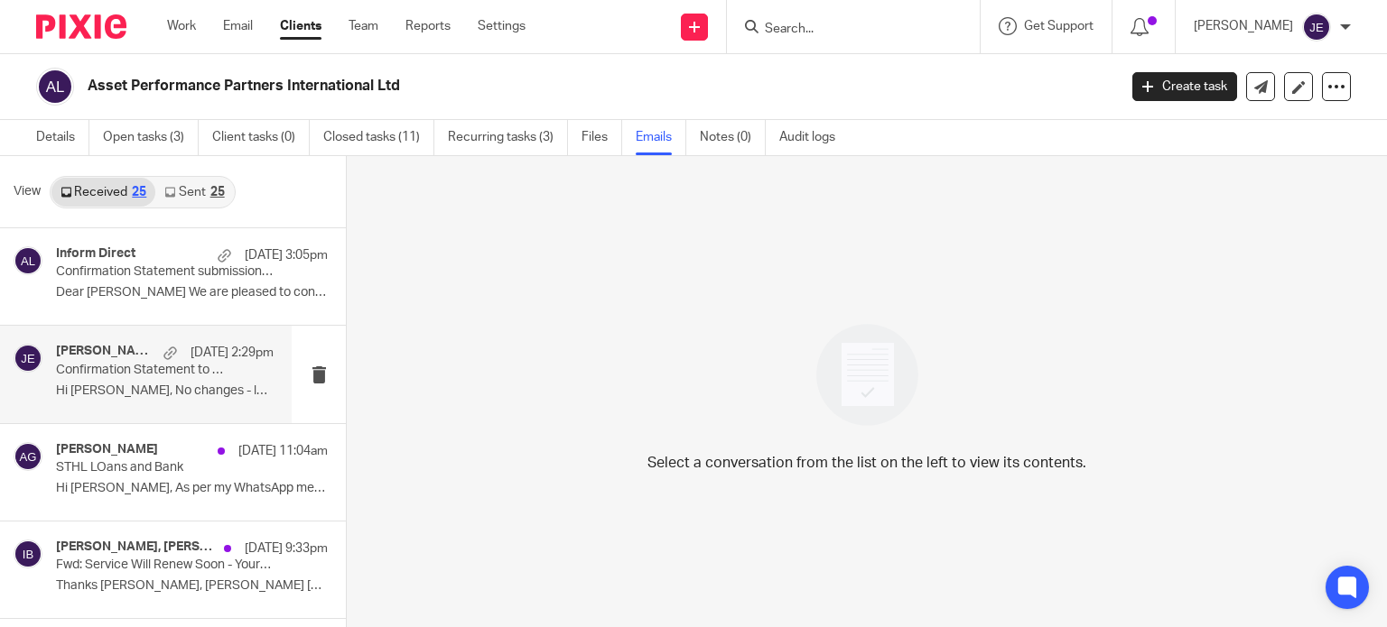
click at [179, 368] on p "Confirmation Statement to Review" at bounding box center [143, 370] width 174 height 15
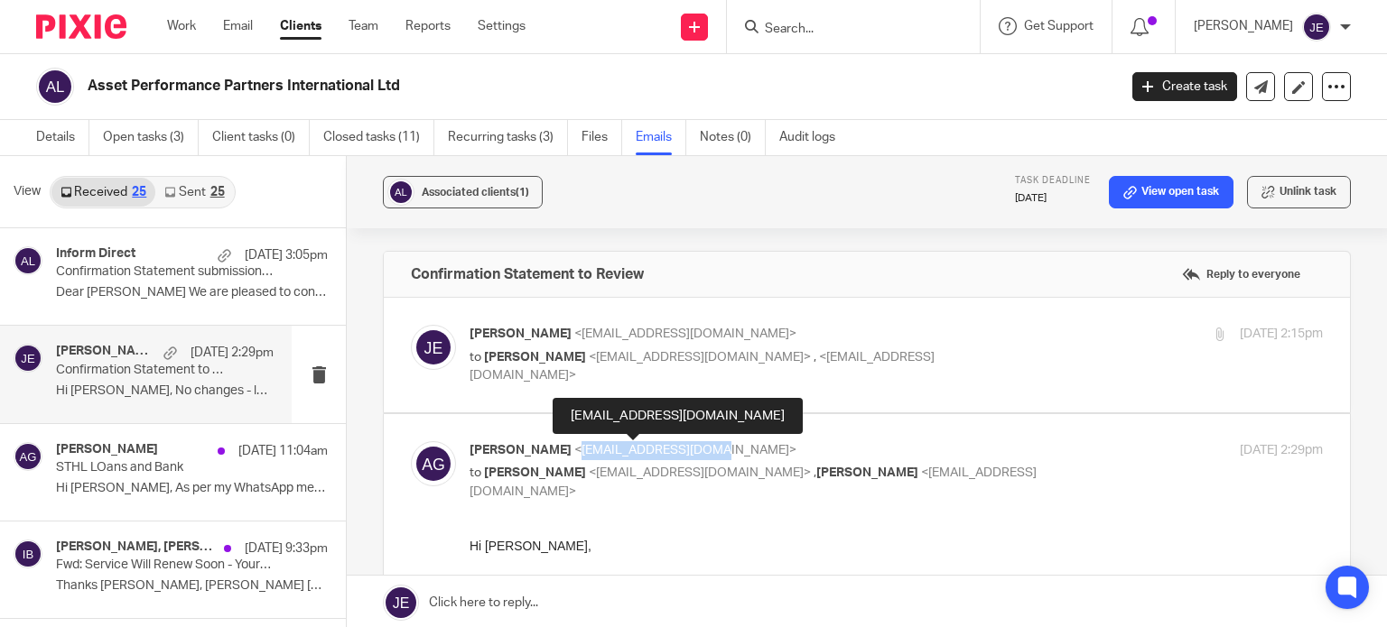
drag, startPoint x: 704, startPoint y: 450, endPoint x: 557, endPoint y: 447, distance: 147.2
click at [574, 447] on span "<[EMAIL_ADDRESS][DOMAIN_NAME]>" at bounding box center [685, 450] width 222 height 13
copy span "[EMAIL_ADDRESS][DOMAIN_NAME]"
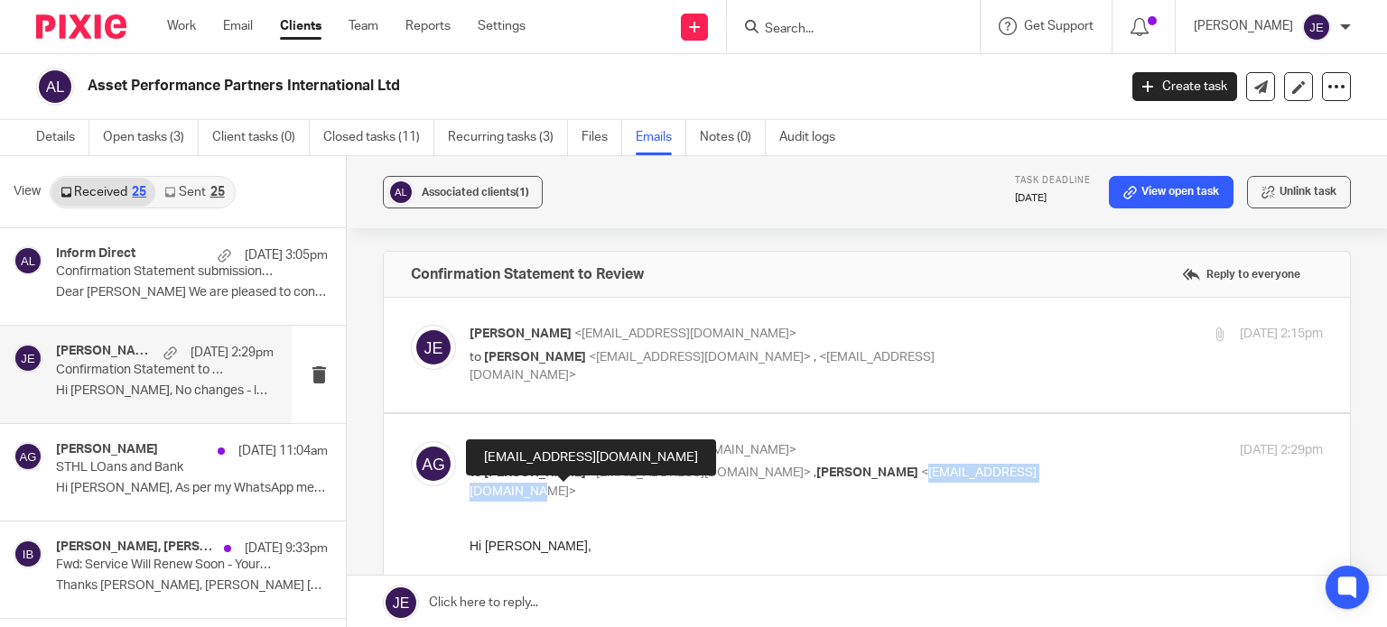
drag, startPoint x: 472, startPoint y: 488, endPoint x: 653, endPoint y: 494, distance: 180.6
click at [653, 494] on span "<angusg@samptechnology.com>" at bounding box center [752, 483] width 567 height 32
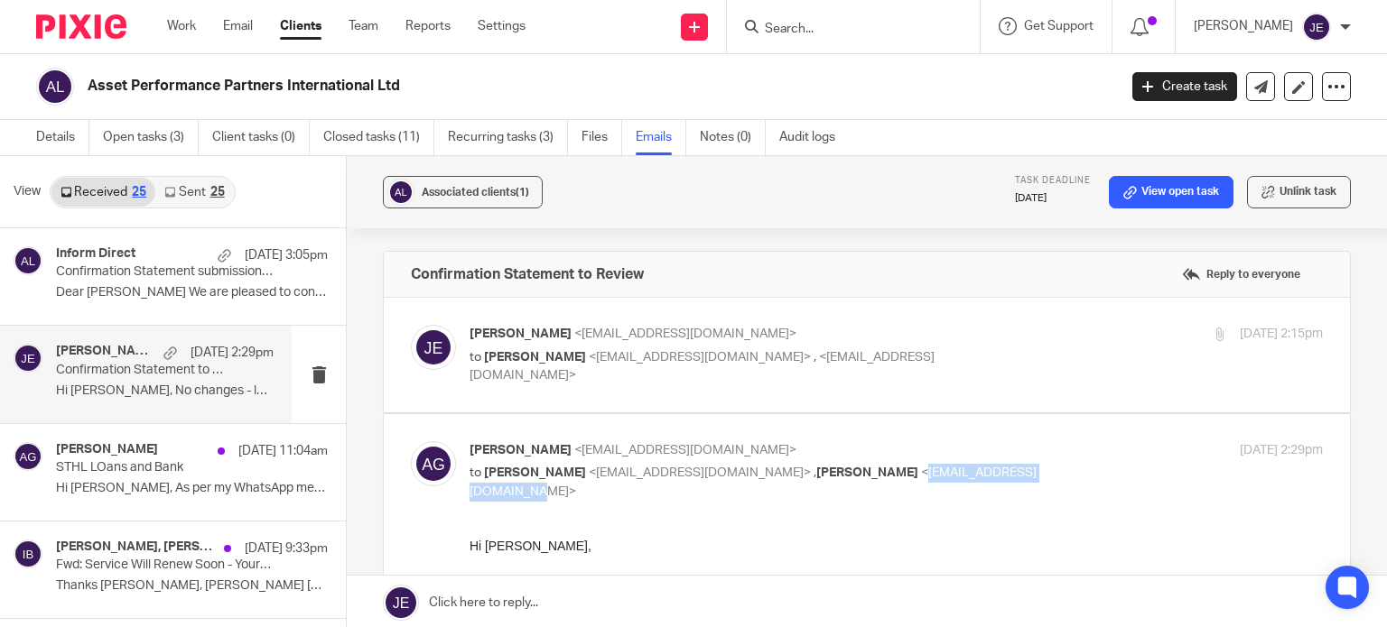
copy span "angusg@samptechnology.com"
click at [234, 31] on link "Email" at bounding box center [238, 26] width 30 height 18
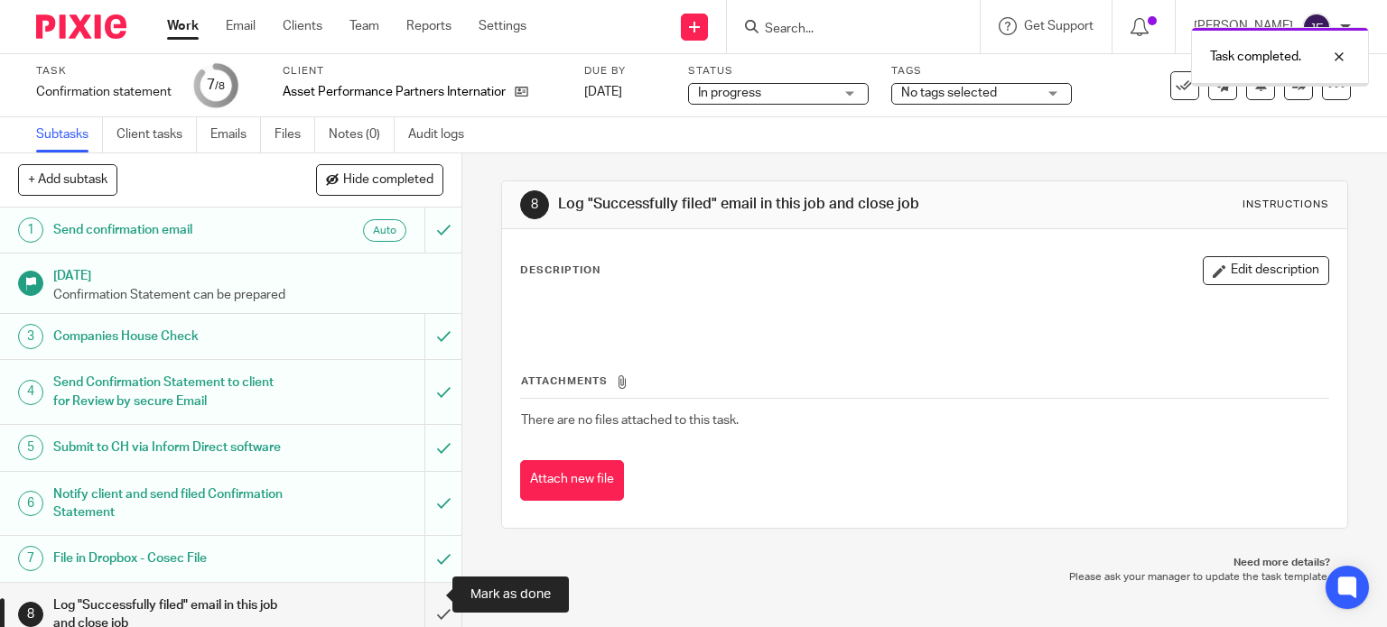
scroll to position [36, 0]
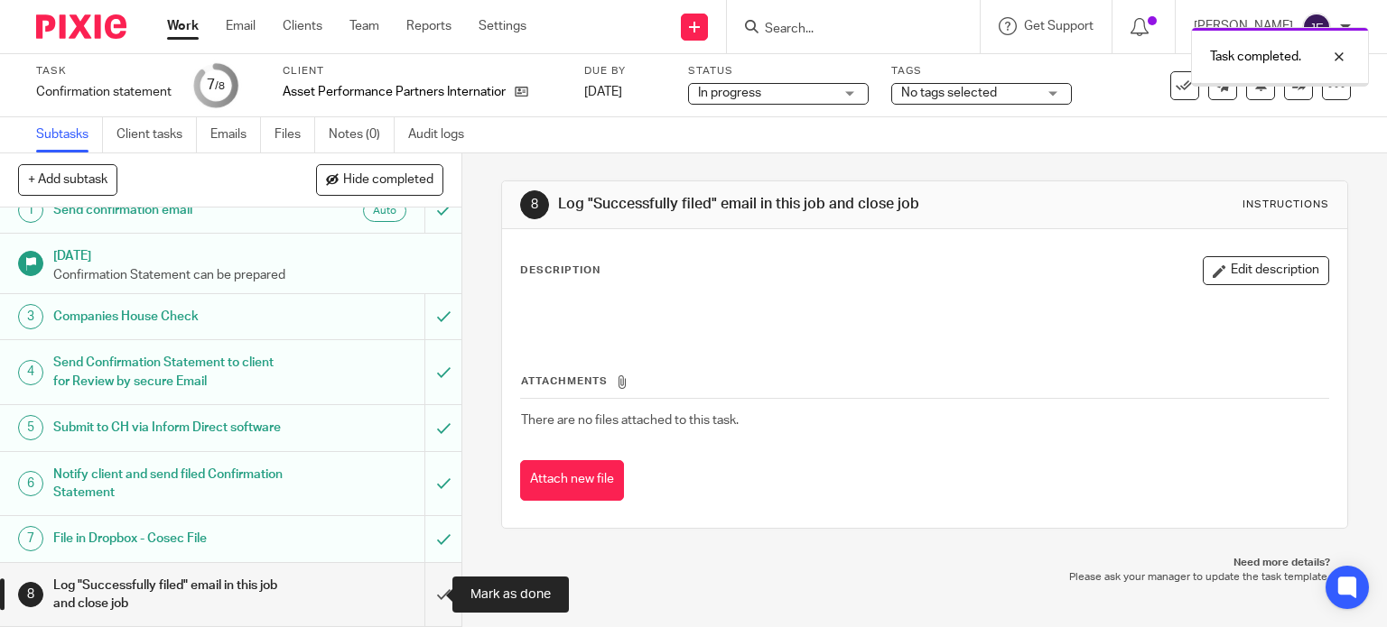
click at [428, 577] on input "submit" at bounding box center [230, 595] width 461 height 64
